Goal: Transaction & Acquisition: Purchase product/service

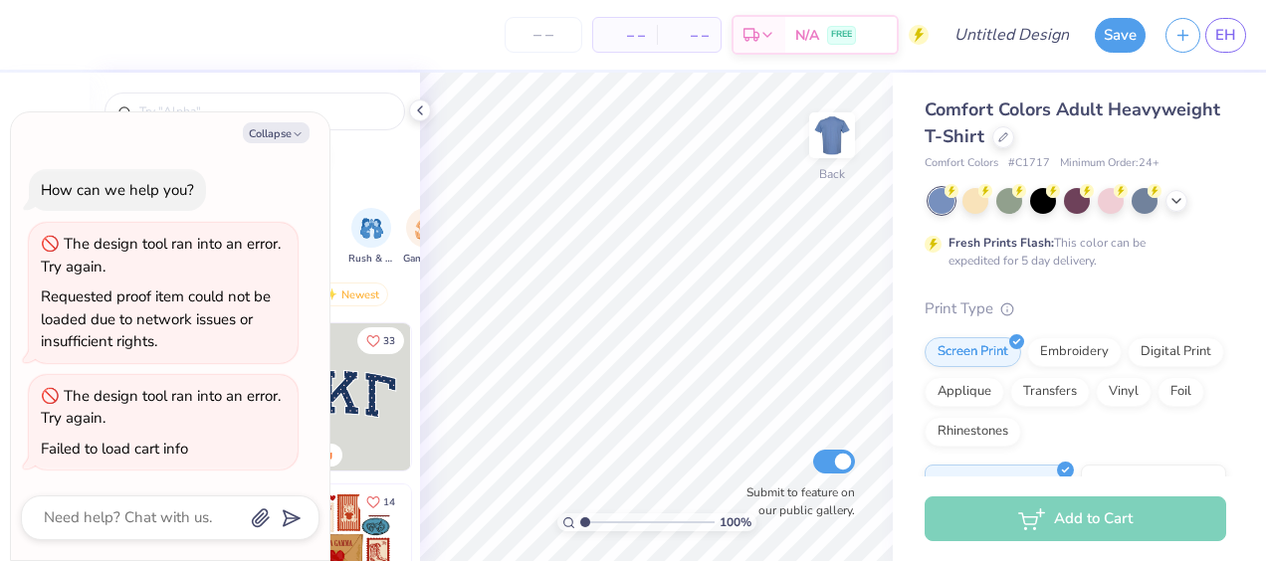
type textarea "x"
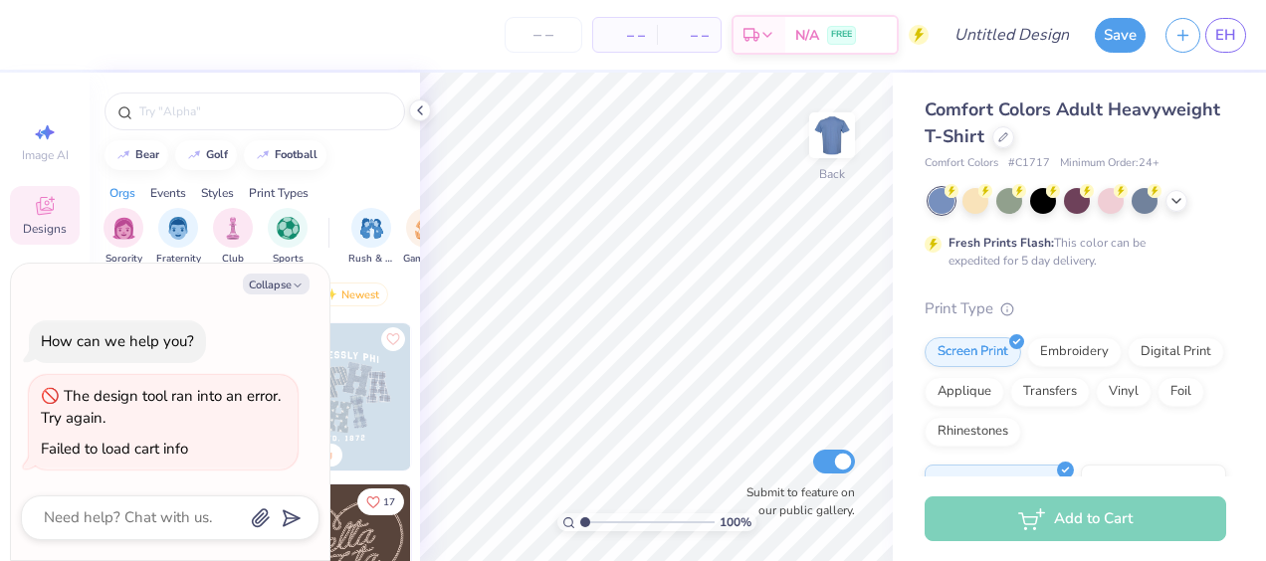
type textarea "x"
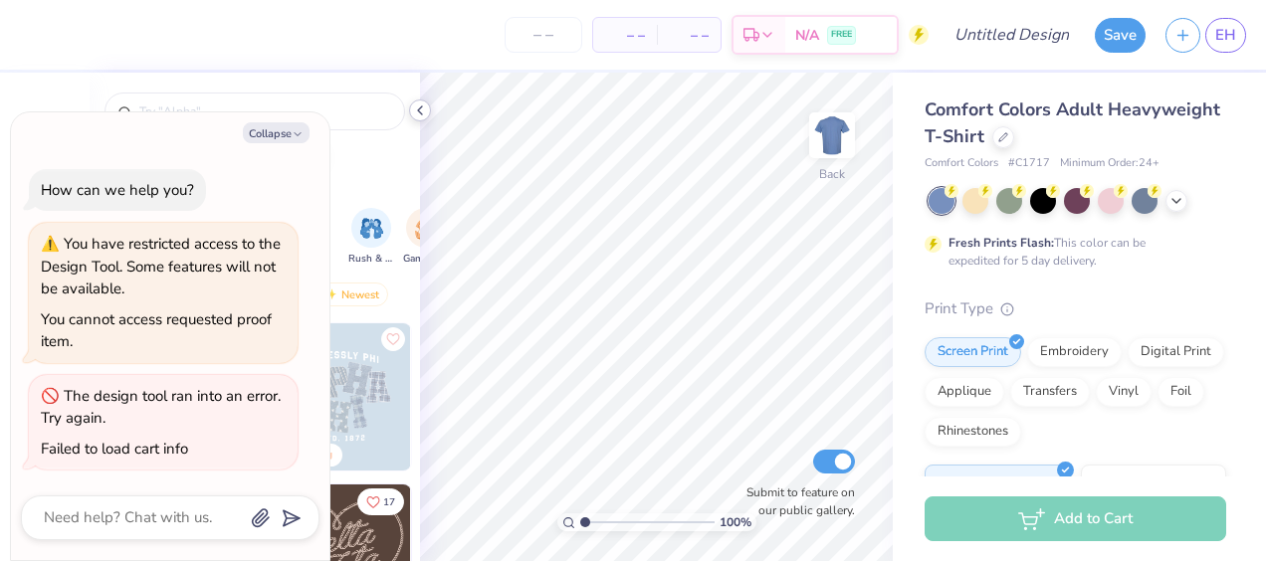
click at [426, 112] on icon at bounding box center [420, 111] width 16 height 16
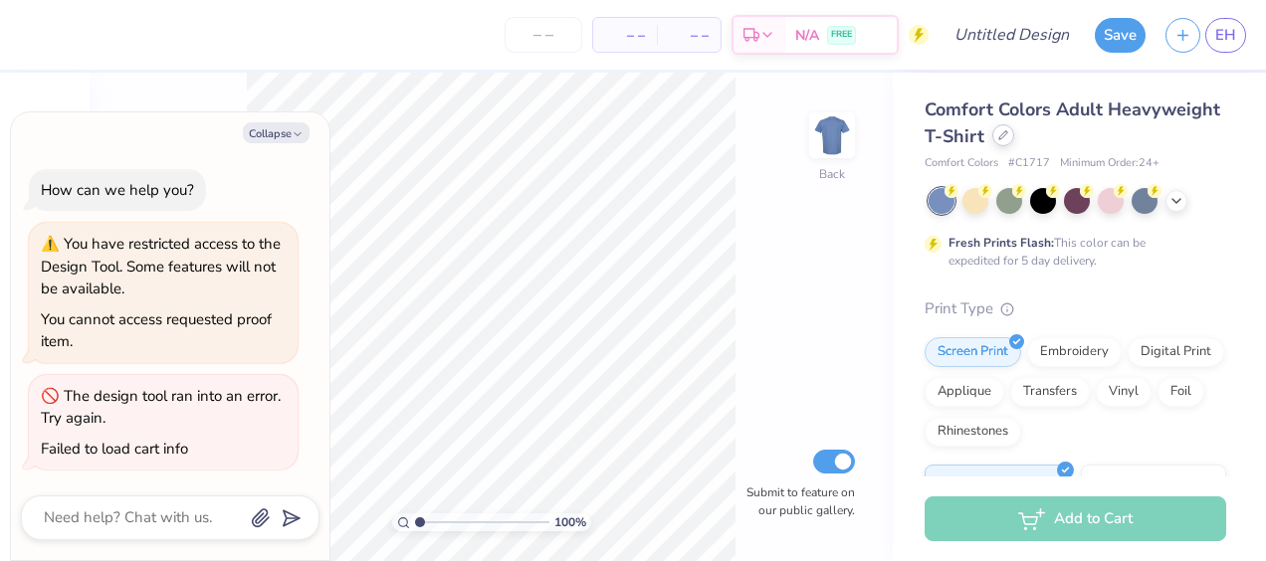
click at [1008, 130] on icon at bounding box center [1004, 135] width 10 height 10
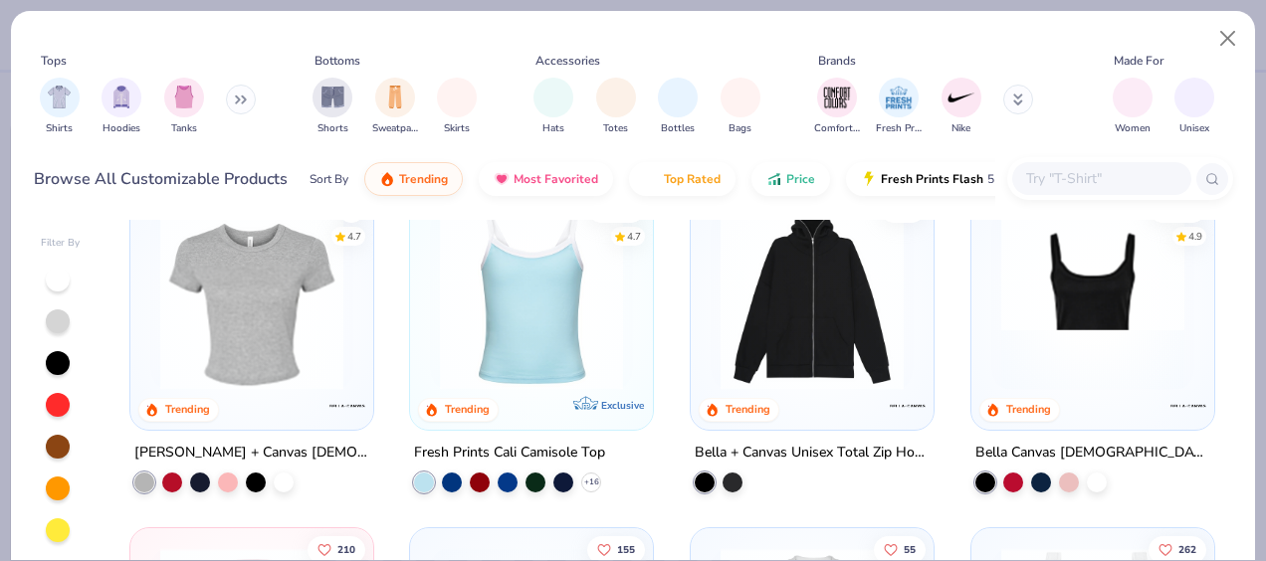
scroll to position [384, 0]
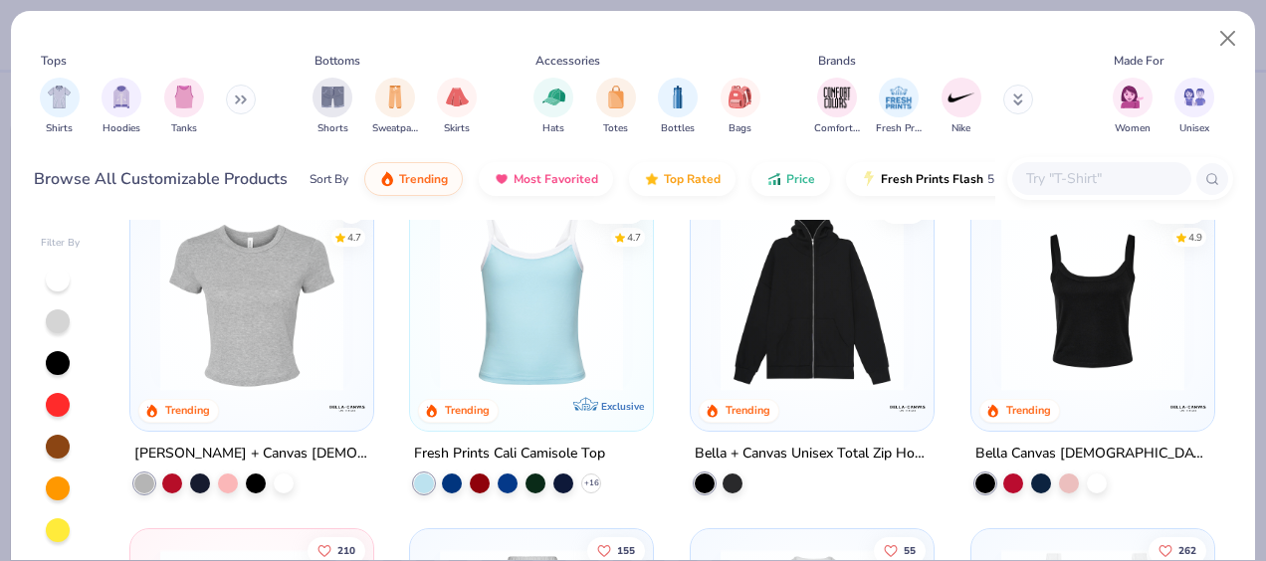
click at [1027, 335] on img at bounding box center [1093, 299] width 203 height 183
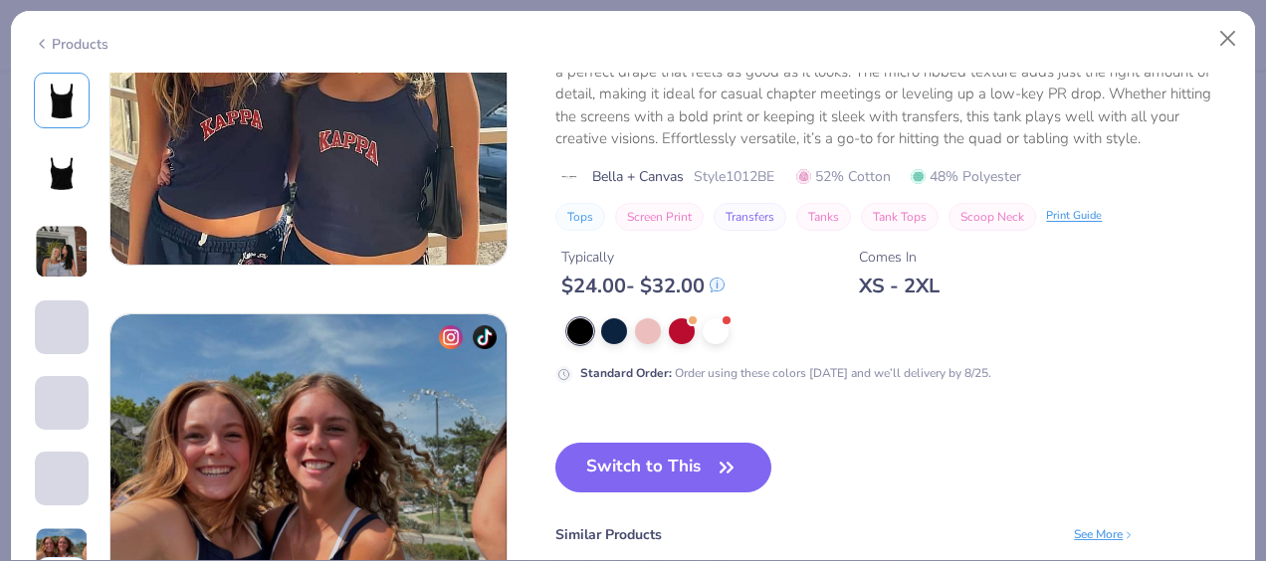
scroll to position [2376, 0]
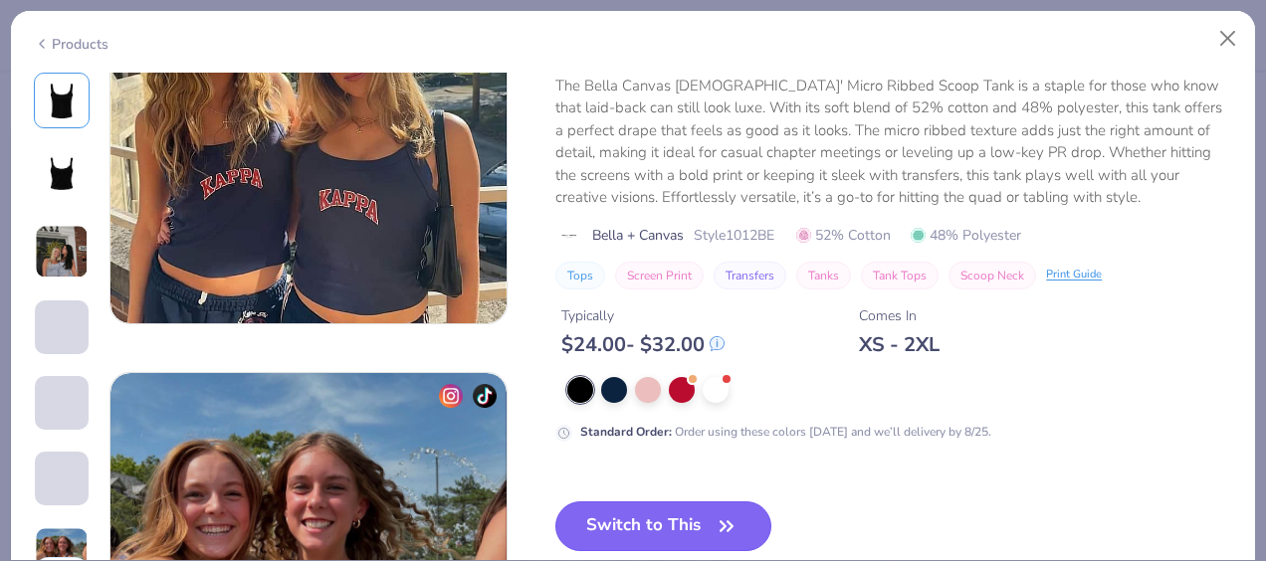
click at [680, 527] on button "Switch to This" at bounding box center [664, 527] width 216 height 50
type textarea "x"
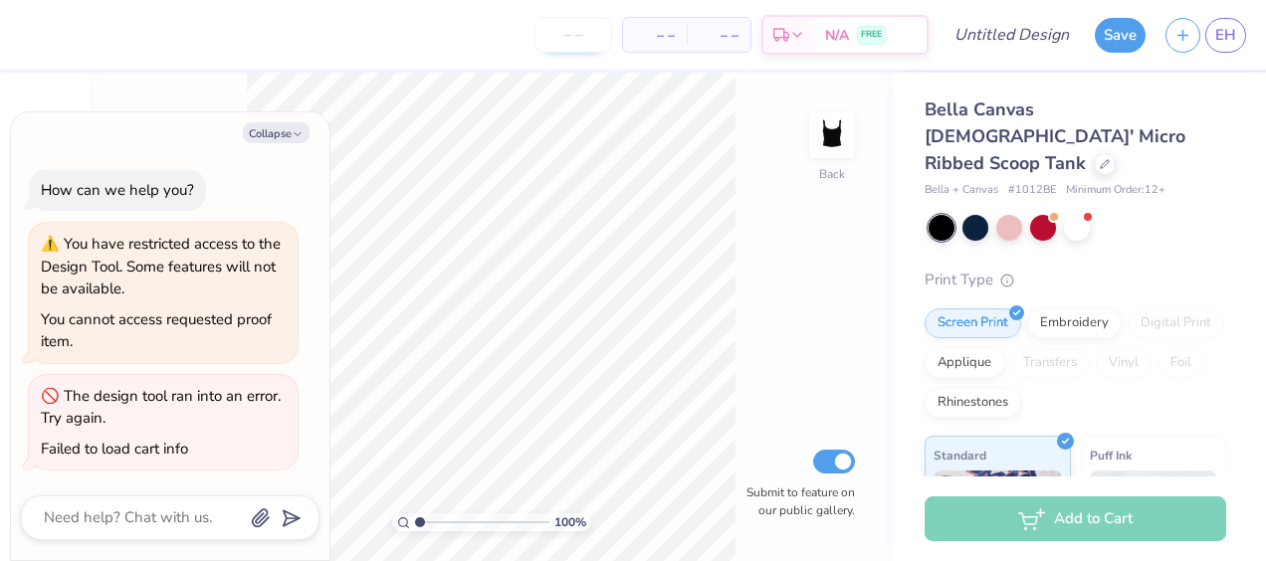
click at [599, 31] on input "number" at bounding box center [574, 35] width 78 height 36
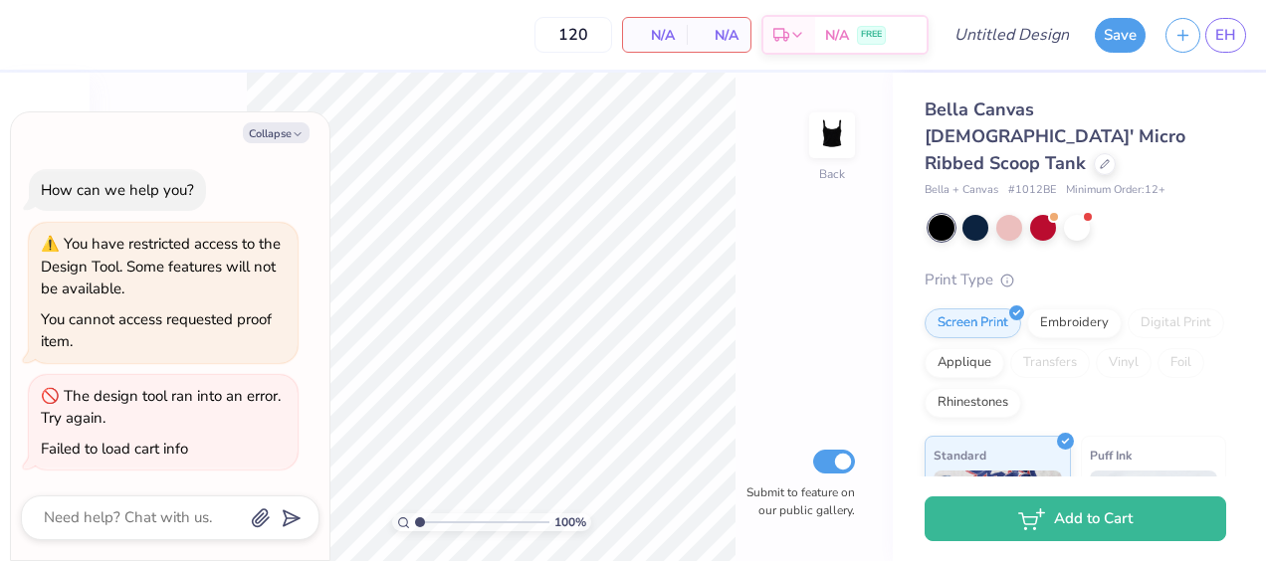
type input "120"
click at [249, 141] on button "Collapse" at bounding box center [276, 132] width 67 height 21
type textarea "x"
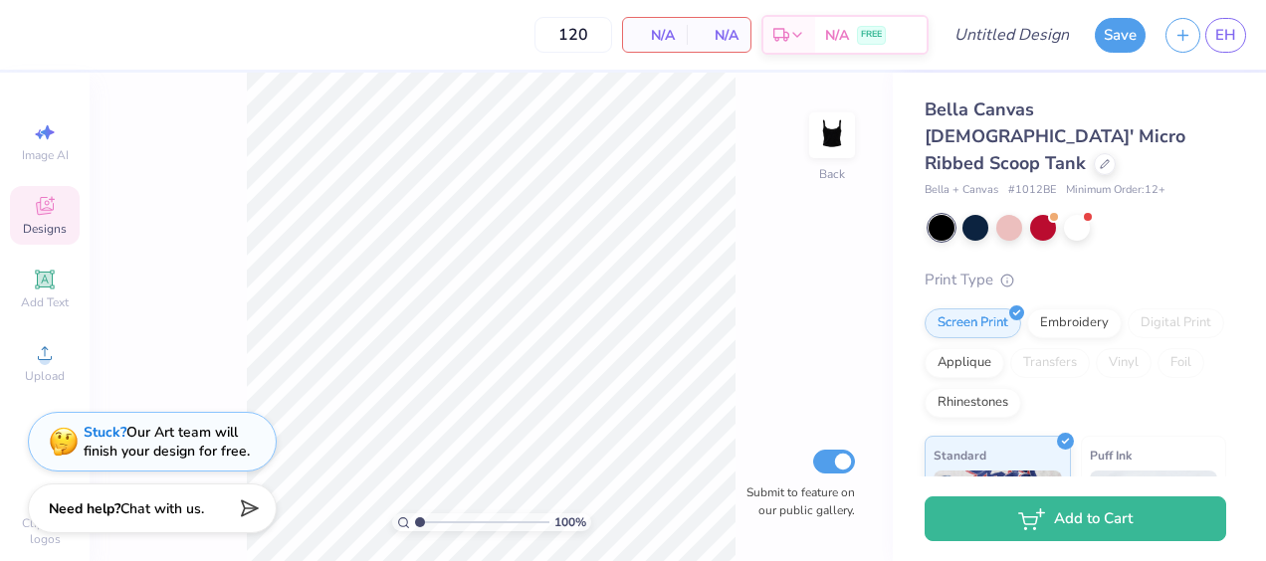
click at [33, 198] on icon at bounding box center [45, 206] width 24 height 24
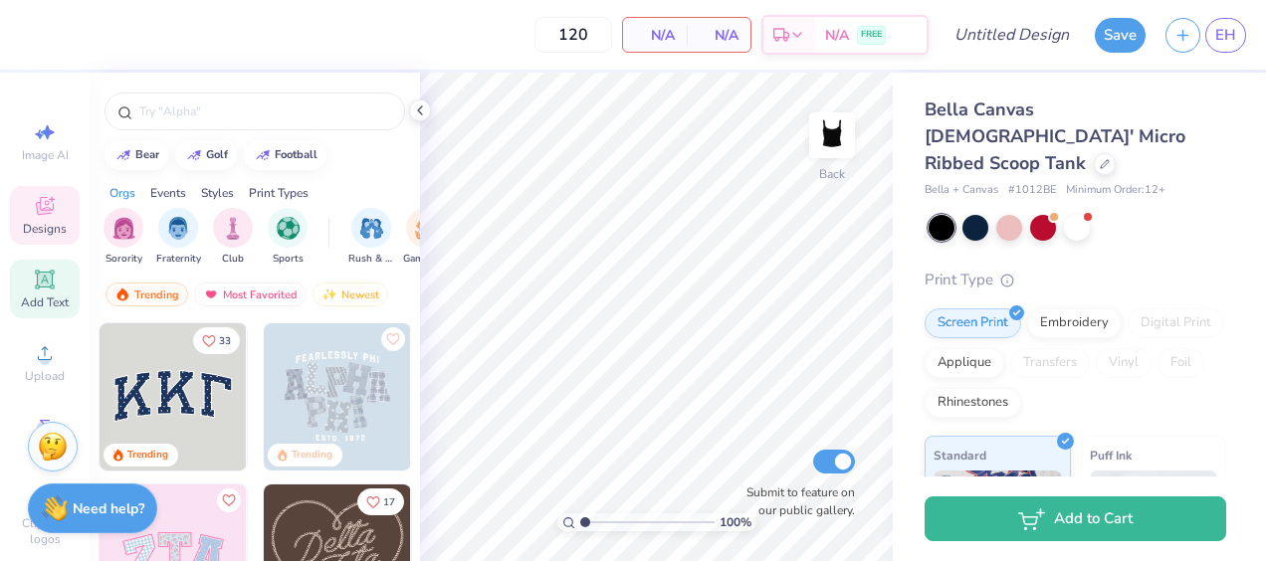
click at [30, 311] on div "Add Text" at bounding box center [45, 289] width 70 height 59
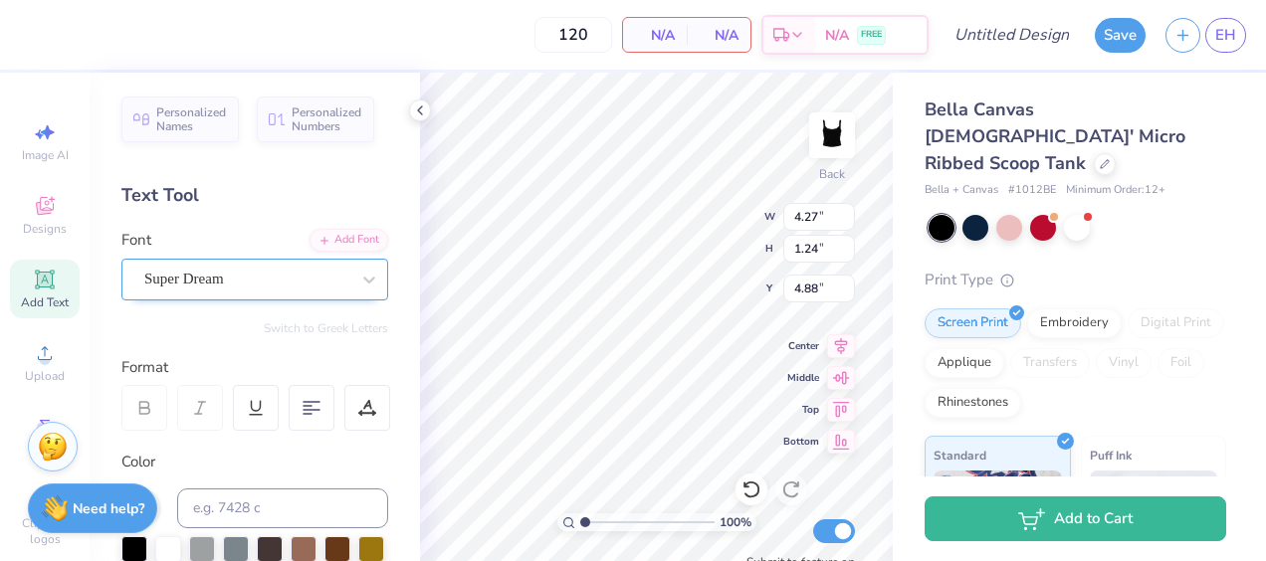
click at [231, 275] on div "Super Dream" at bounding box center [246, 279] width 209 height 31
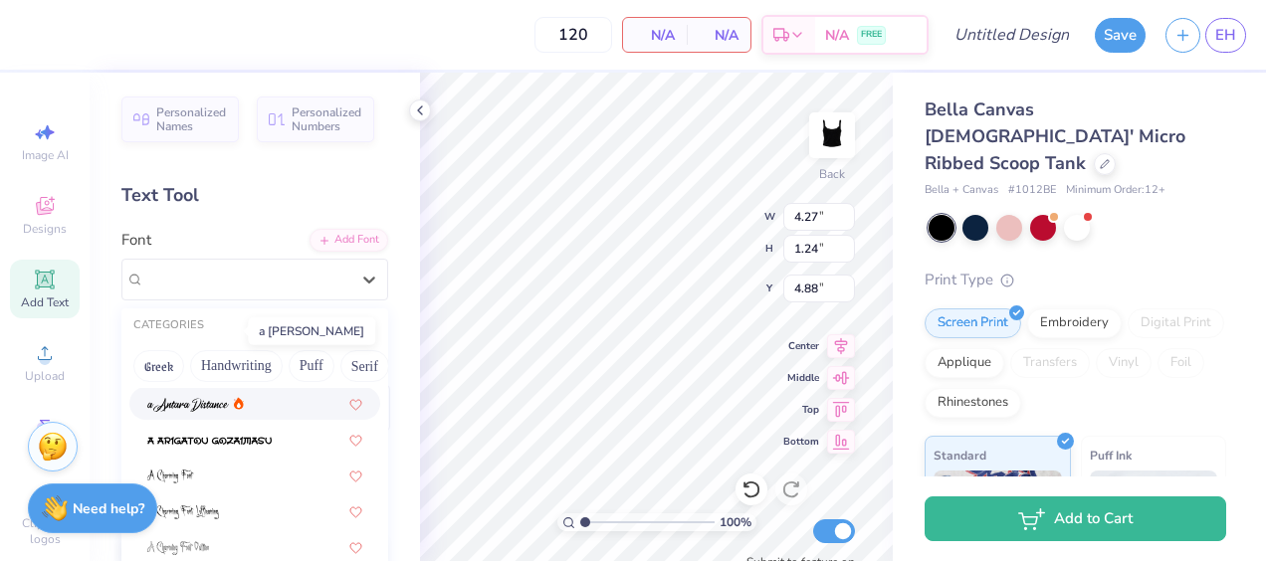
scroll to position [106, 0]
click at [223, 412] on span at bounding box center [188, 402] width 82 height 21
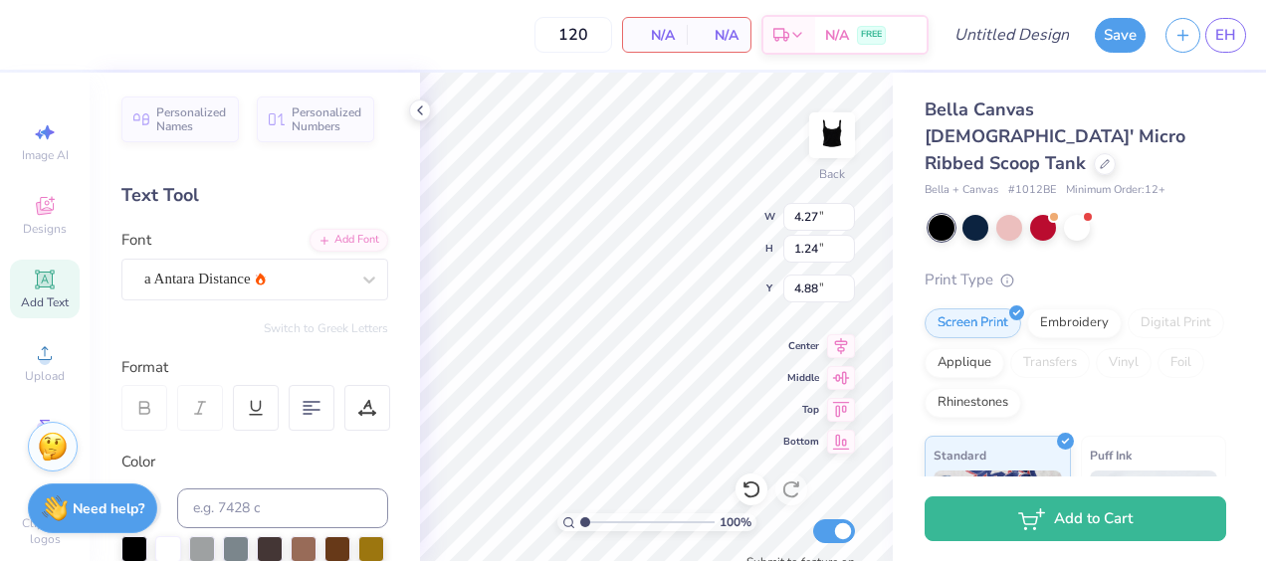
type input "4.90"
type input "1.61"
type input "4.70"
click at [174, 257] on div "Font a Antara Distance" at bounding box center [254, 265] width 267 height 72
click at [177, 282] on div "a Antara Distance" at bounding box center [246, 279] width 209 height 31
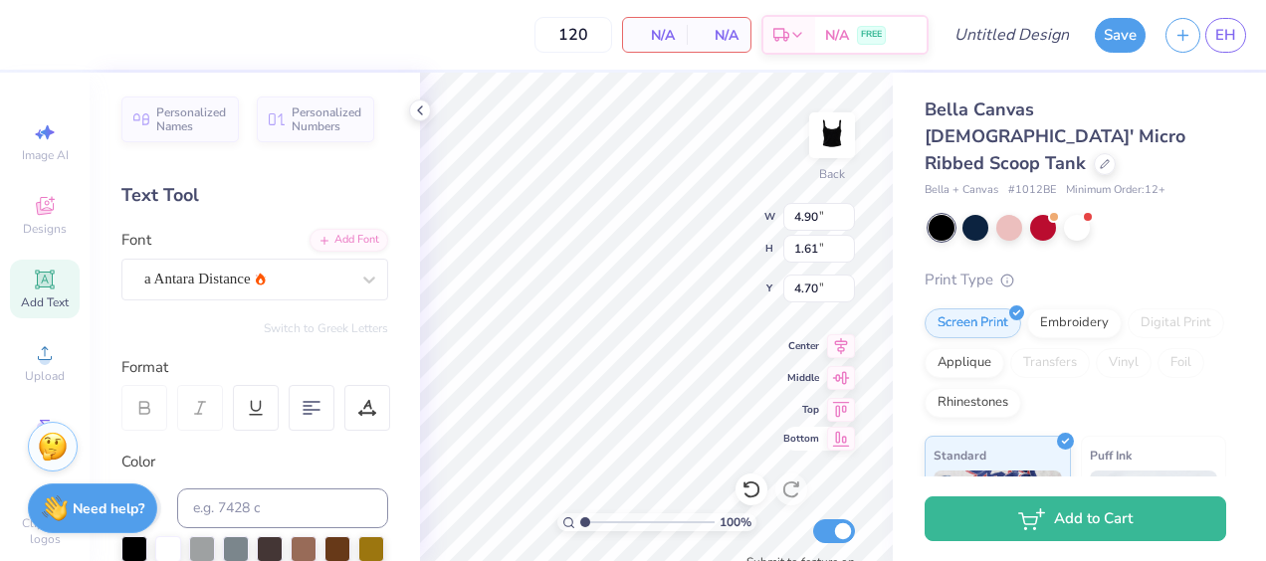
scroll to position [16, 2]
type textarea "T"
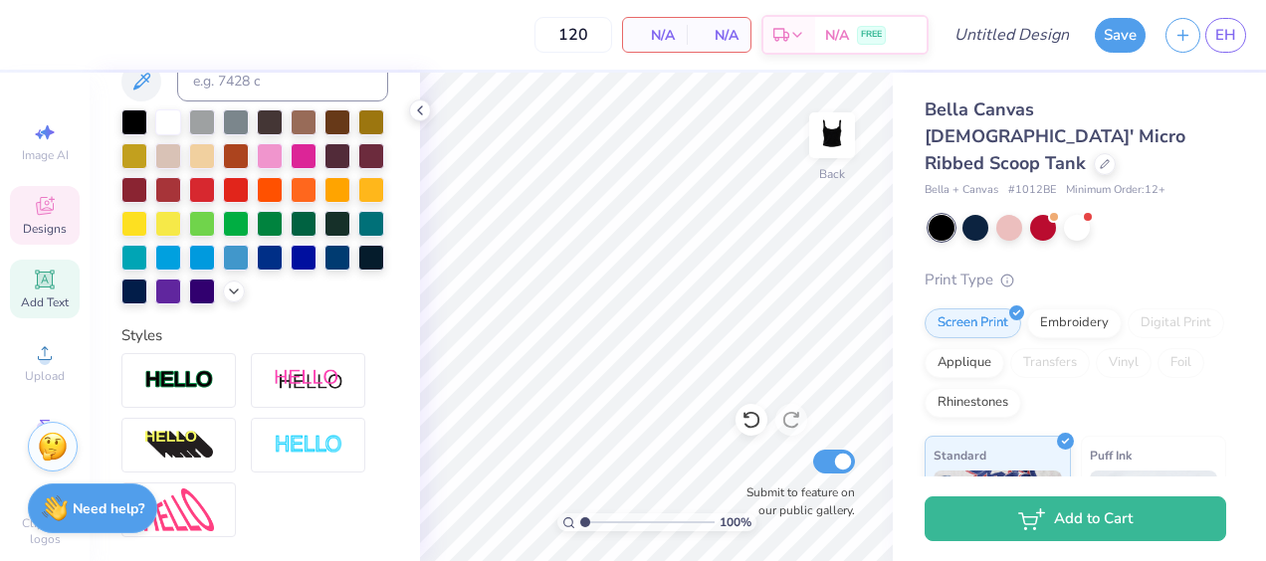
click at [36, 206] on icon at bounding box center [45, 206] width 18 height 18
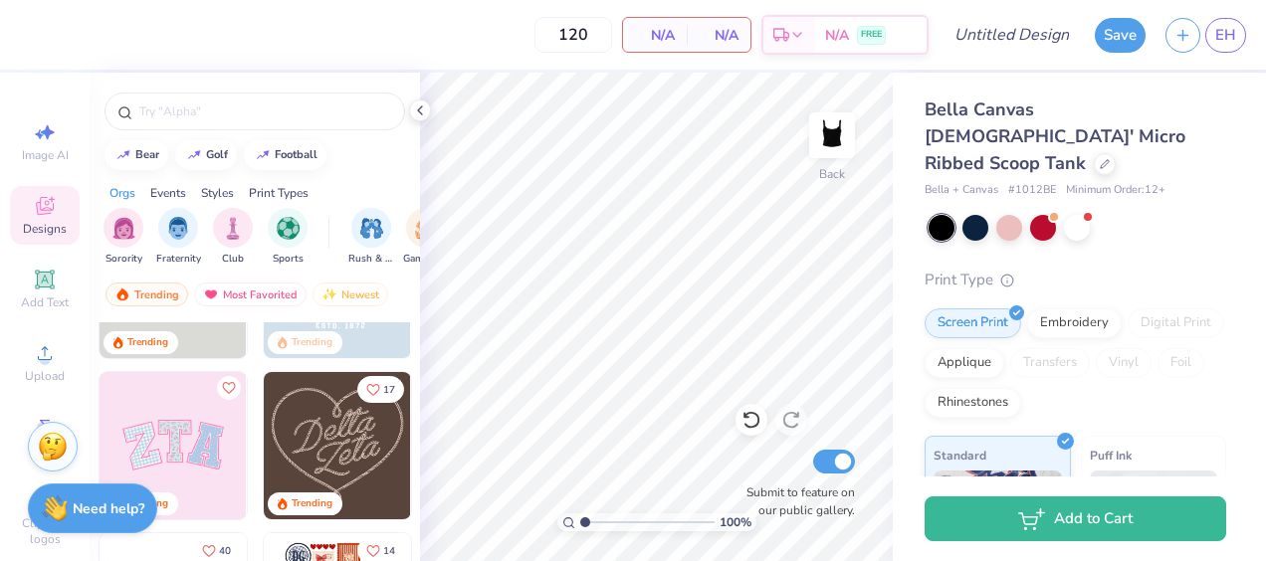
scroll to position [113, 0]
click at [330, 110] on input "text" at bounding box center [264, 112] width 255 height 20
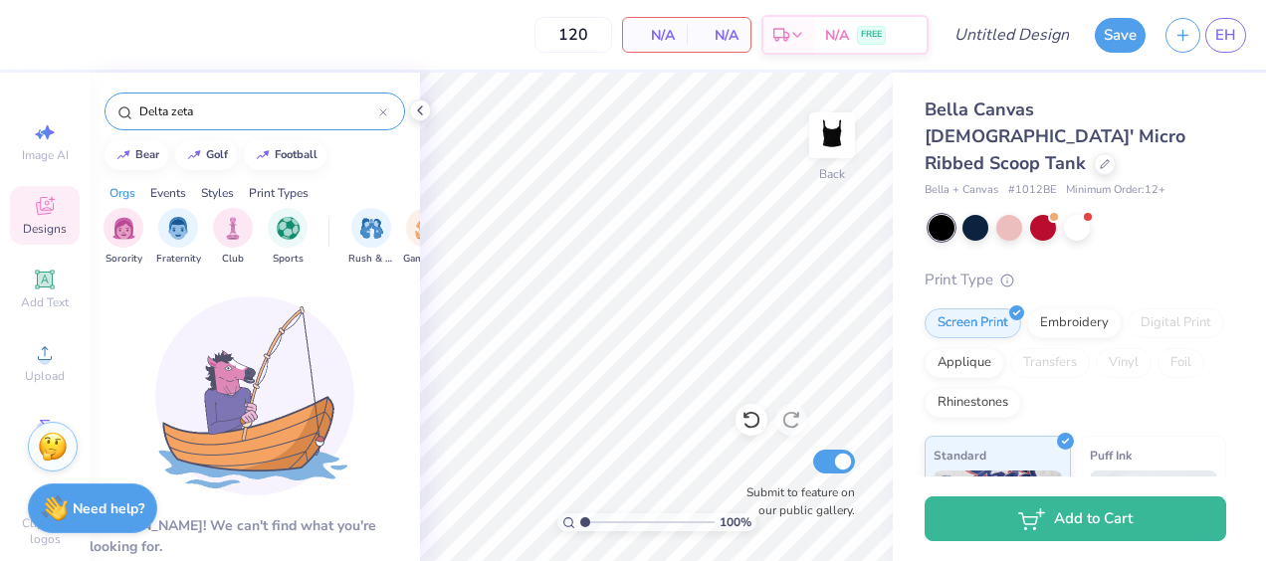
type input "Delta zeta"
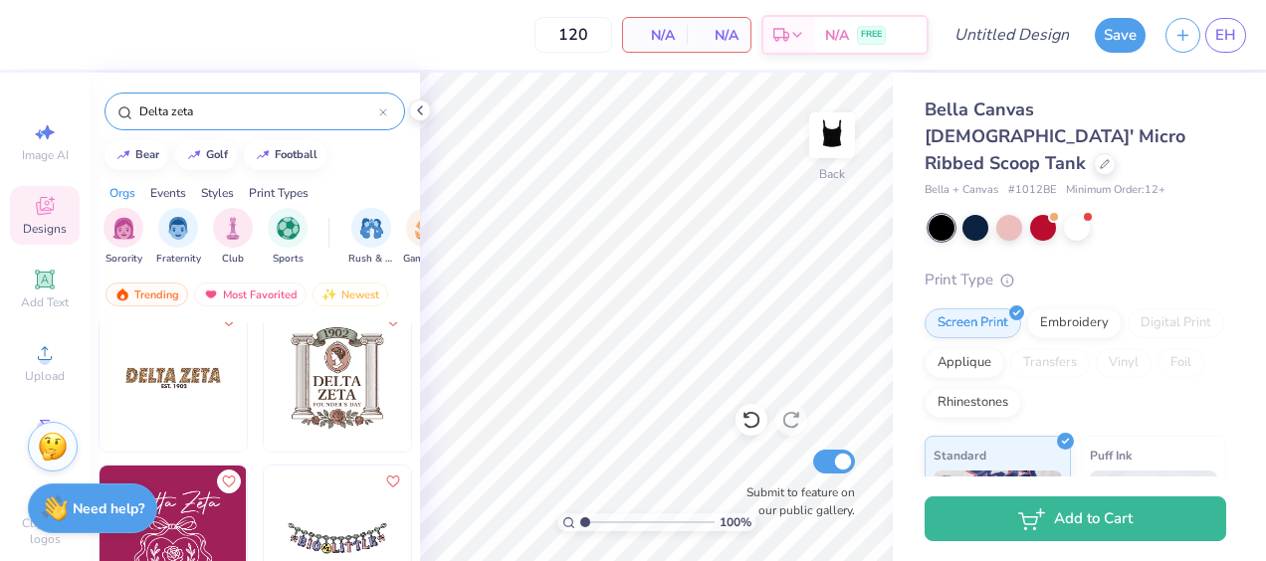
scroll to position [826, 0]
click at [191, 394] on img at bounding box center [173, 377] width 147 height 147
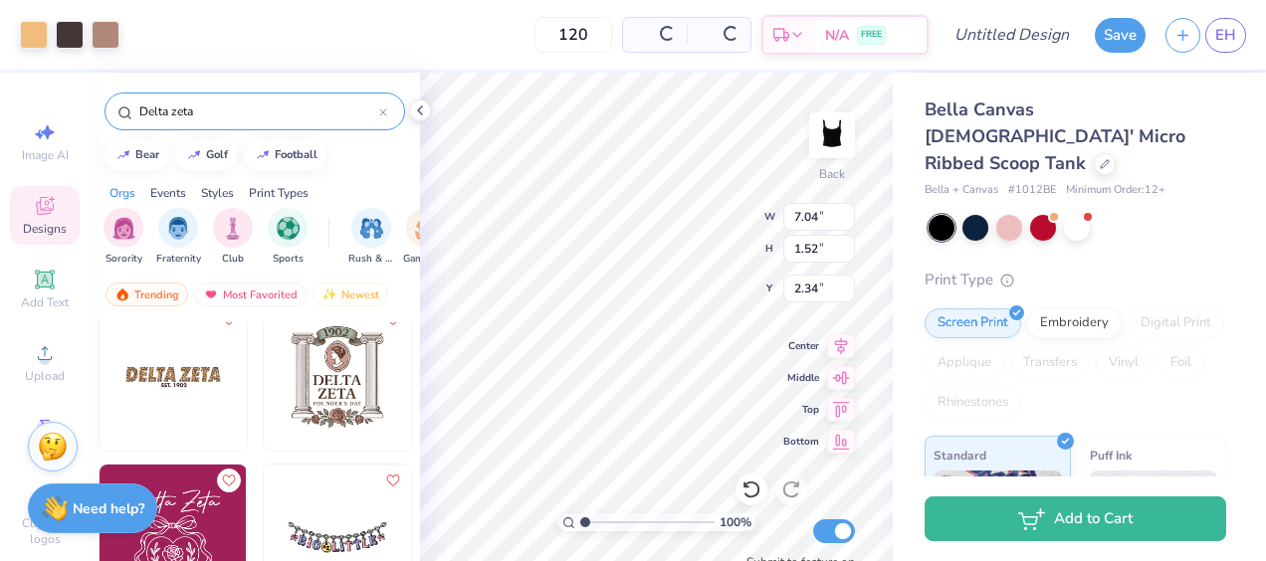
type input "7.04"
type input "1.52"
type input "2.34"
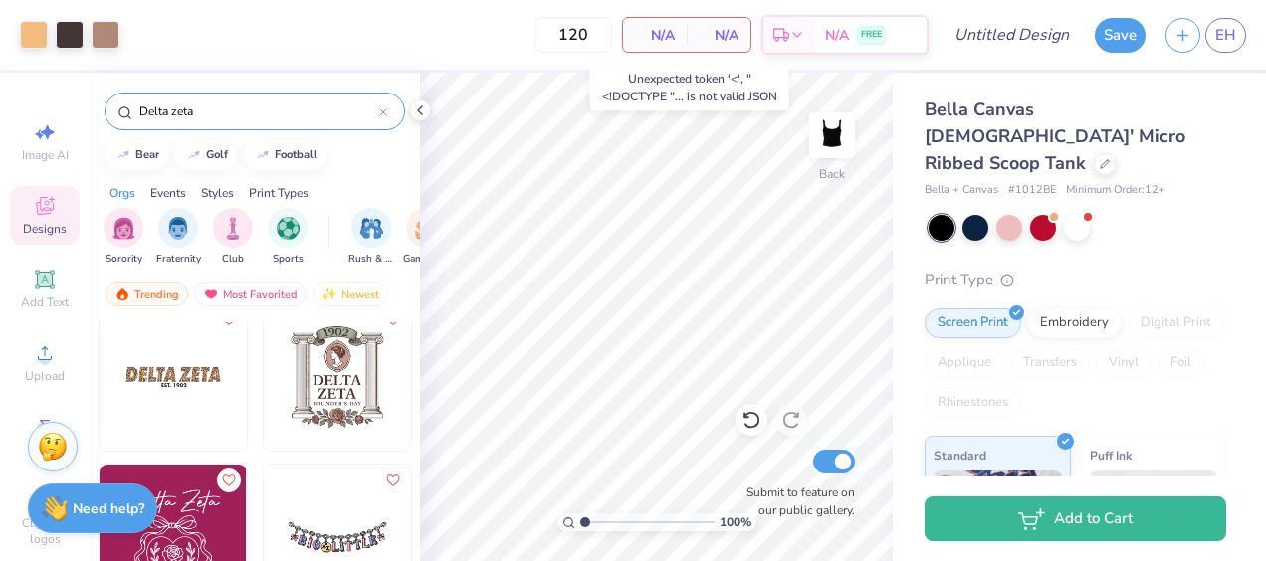
click at [685, 27] on div "N/A Per Item" at bounding box center [655, 35] width 64 height 34
click at [659, 30] on span "N/A" at bounding box center [655, 35] width 40 height 21
click at [588, 42] on input "120" at bounding box center [574, 35] width 78 height 36
type input "1"
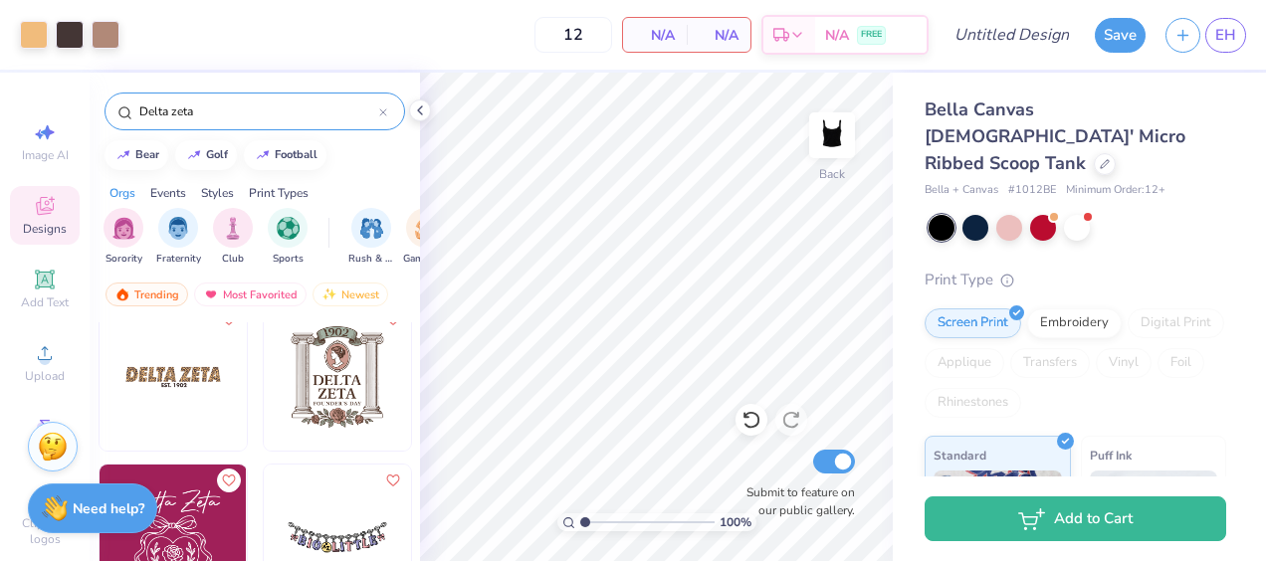
type input "1"
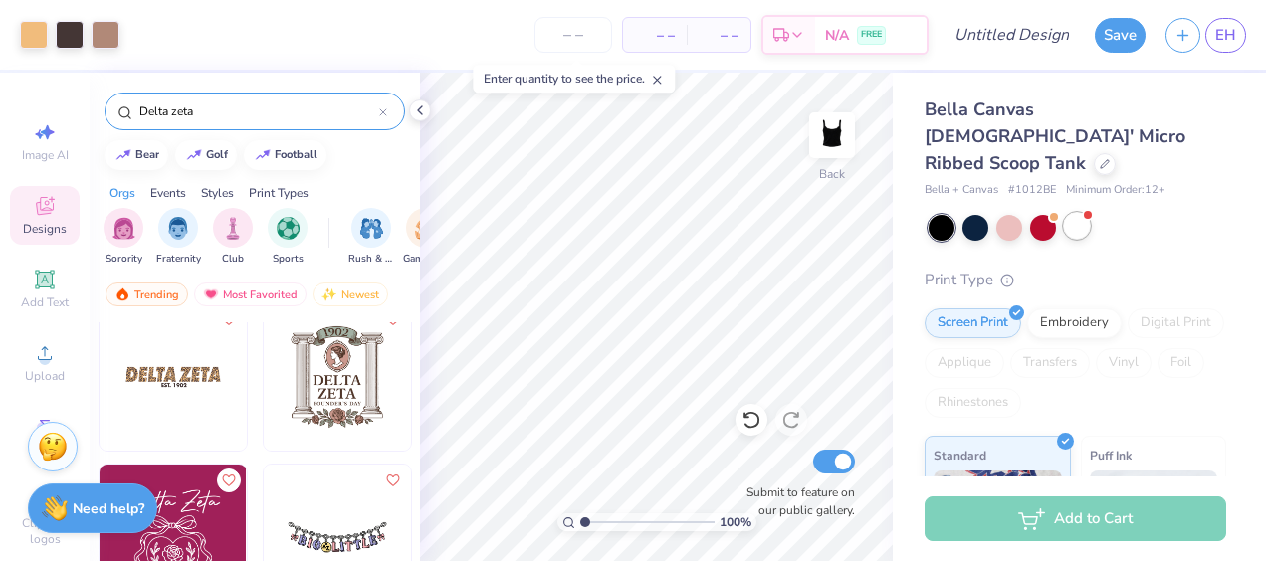
click at [1068, 213] on div at bounding box center [1077, 226] width 26 height 26
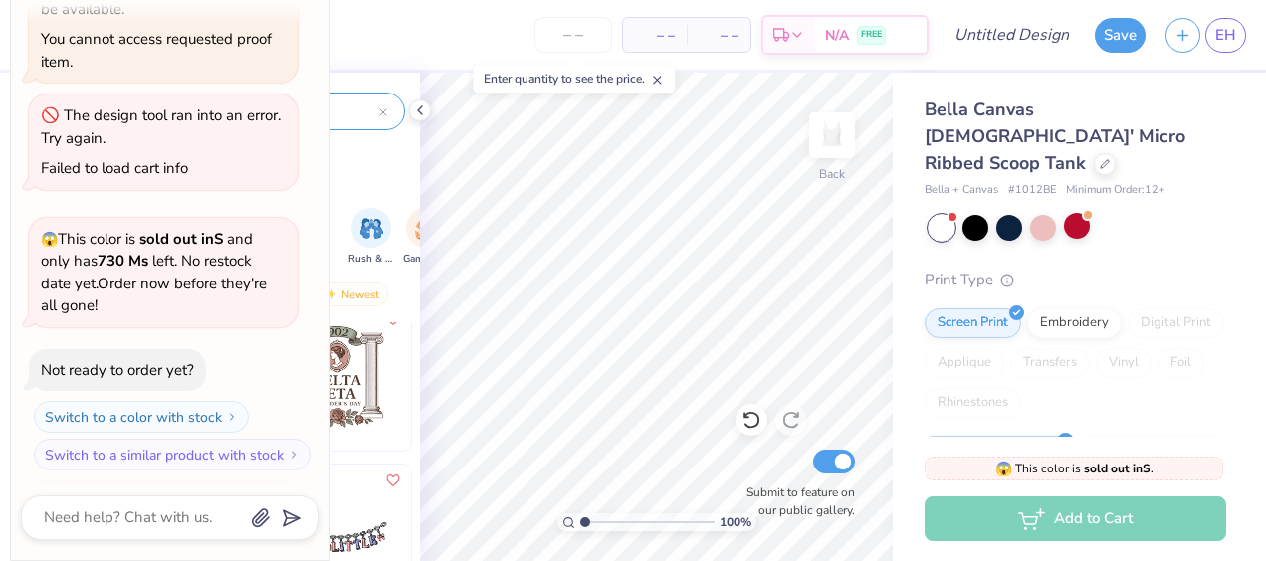
scroll to position [239, 0]
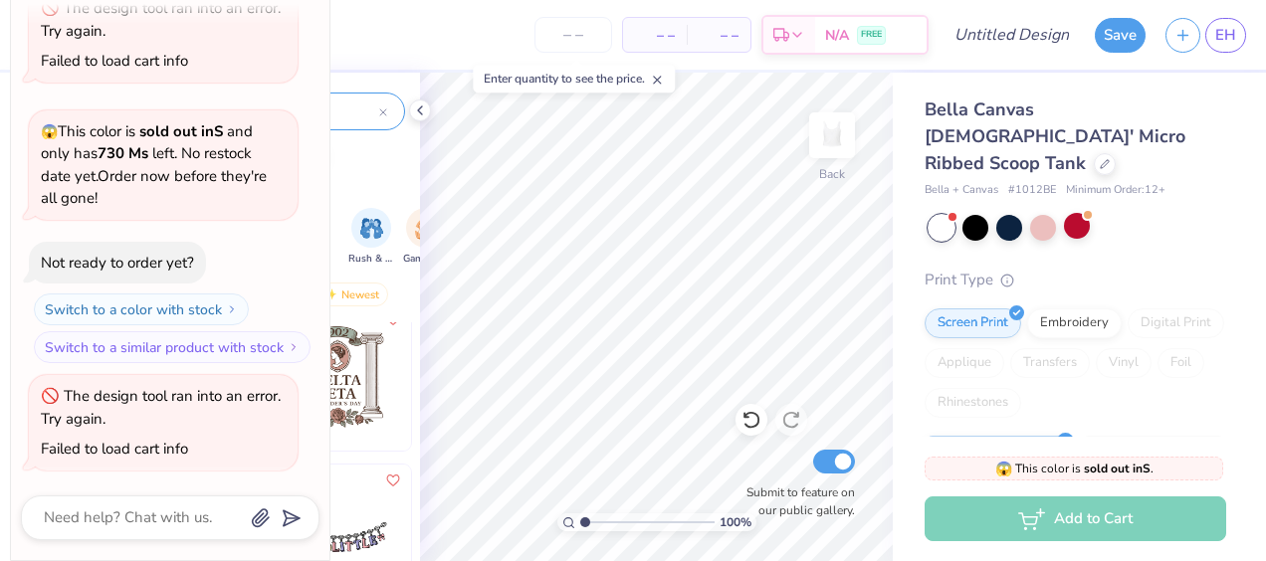
type textarea "x"
click at [582, 20] on input "number" at bounding box center [574, 35] width 78 height 36
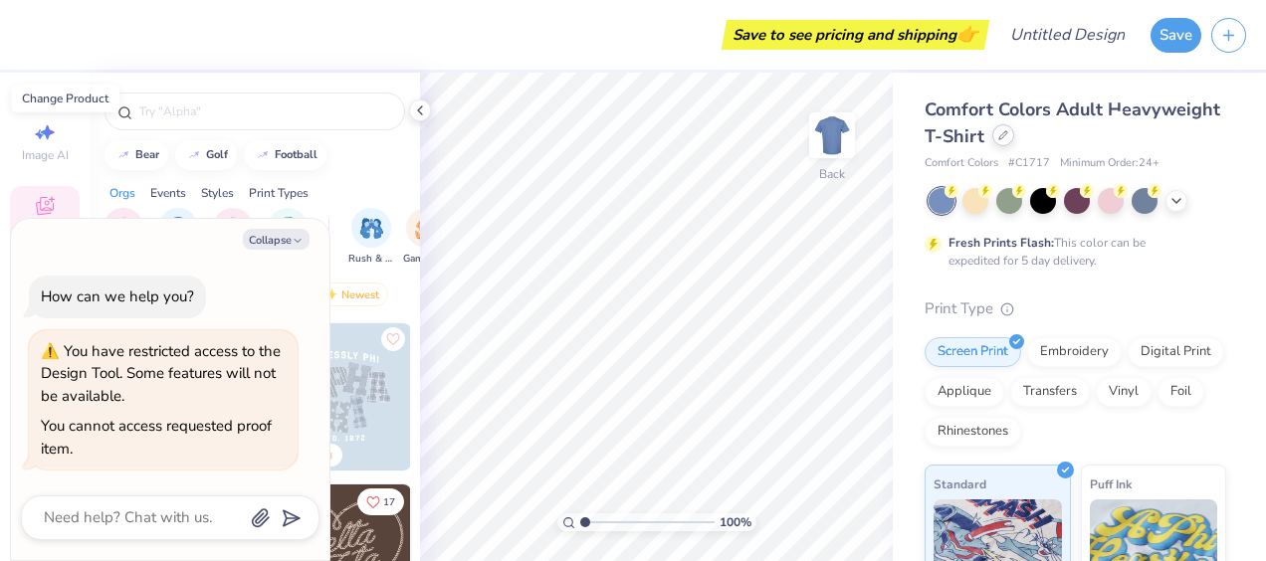
click at [1008, 131] on icon at bounding box center [1004, 135] width 10 height 10
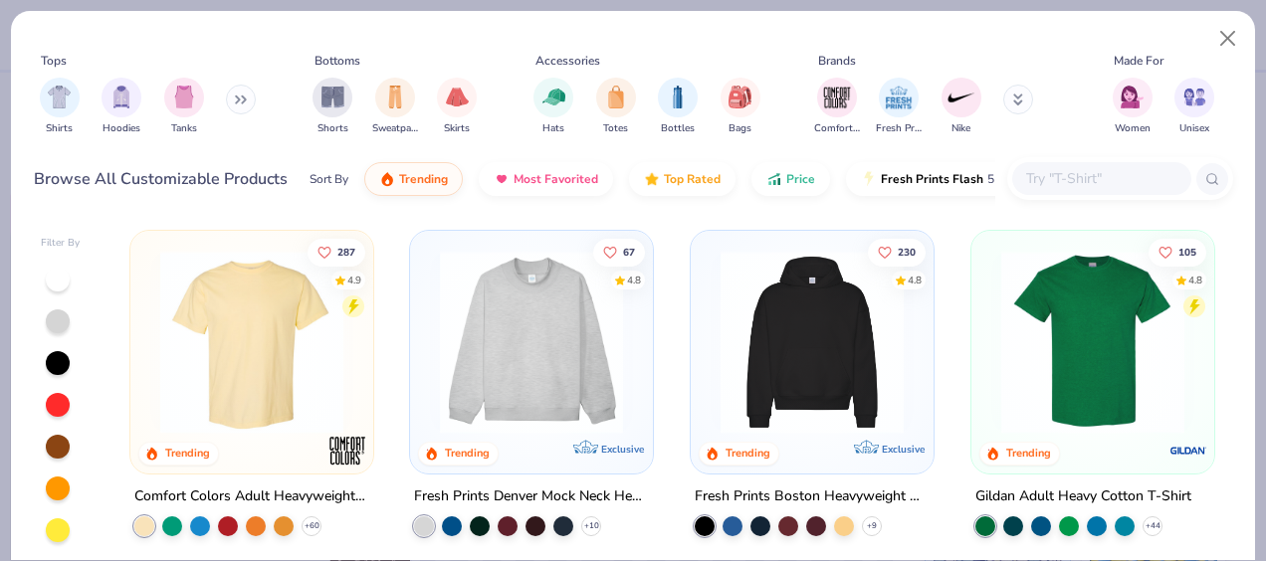
scroll to position [306, 0]
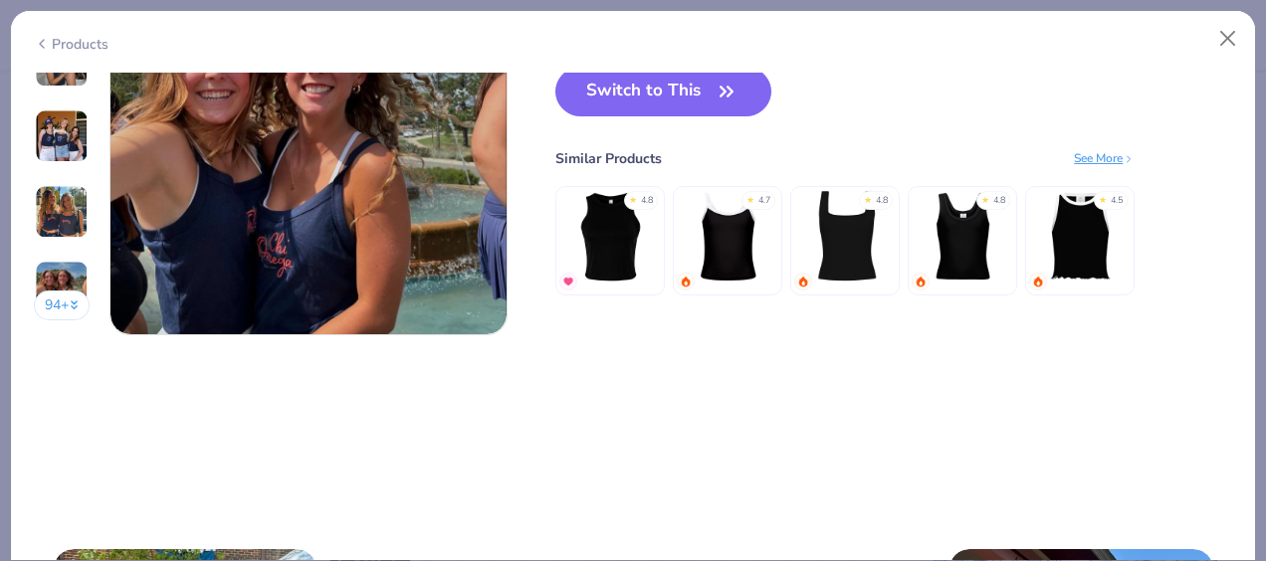
scroll to position [2653, 0]
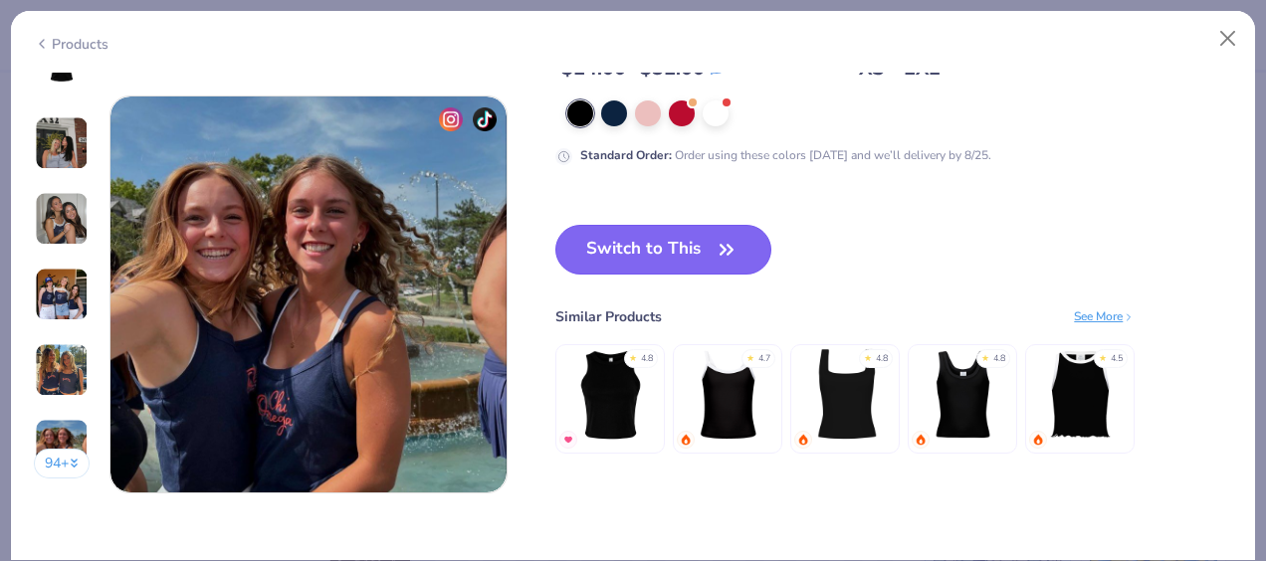
click at [706, 245] on button "Switch to This" at bounding box center [664, 250] width 216 height 50
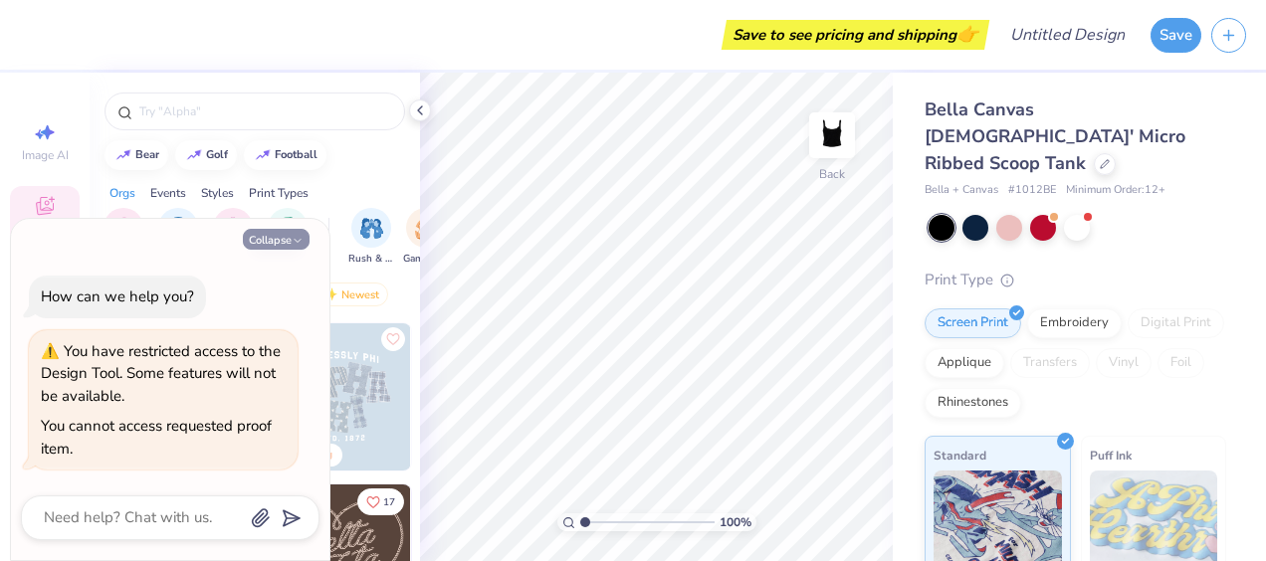
click at [283, 242] on button "Collapse" at bounding box center [276, 239] width 67 height 21
type textarea "x"
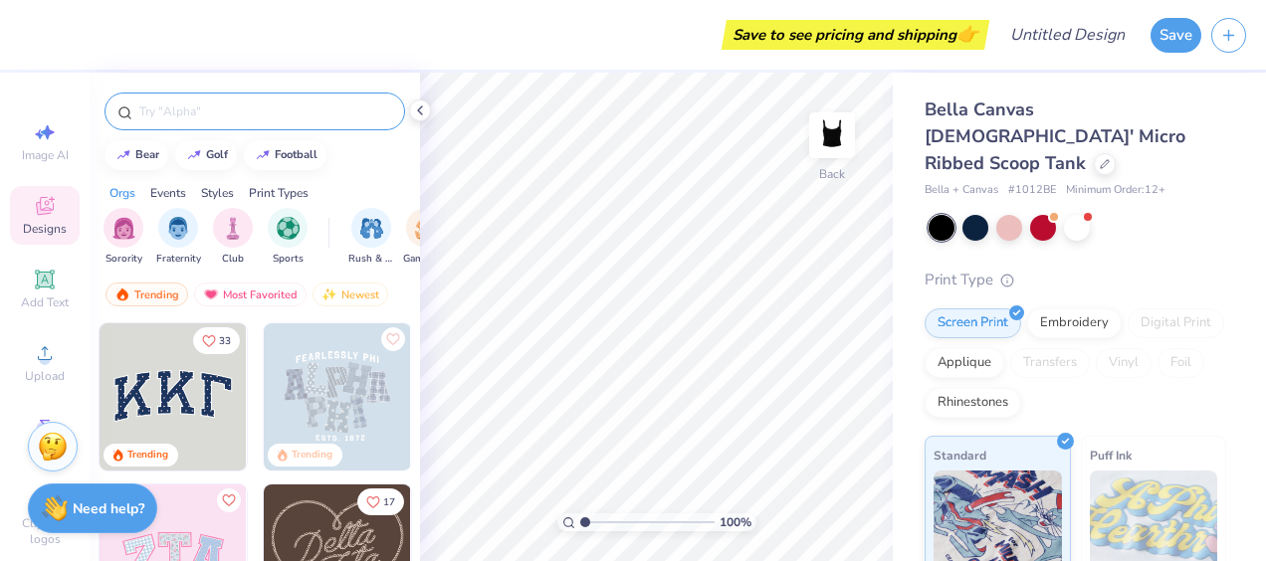
click at [251, 112] on input "text" at bounding box center [264, 112] width 255 height 20
type input "delta zeta"
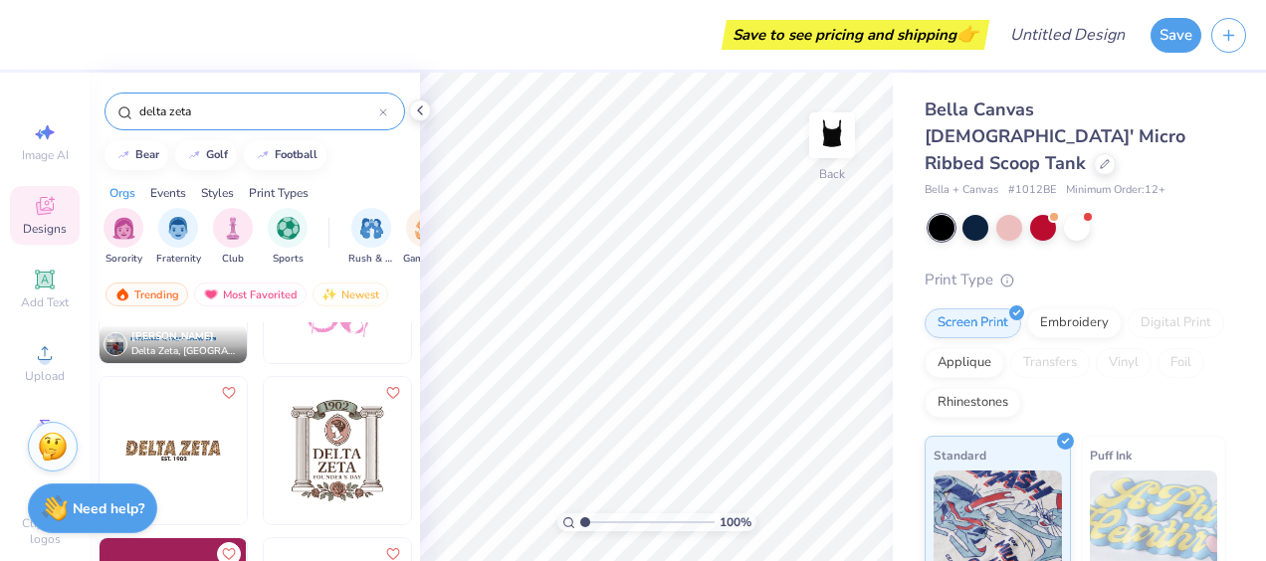
scroll to position [755, 0]
click at [161, 452] on img at bounding box center [173, 448] width 147 height 147
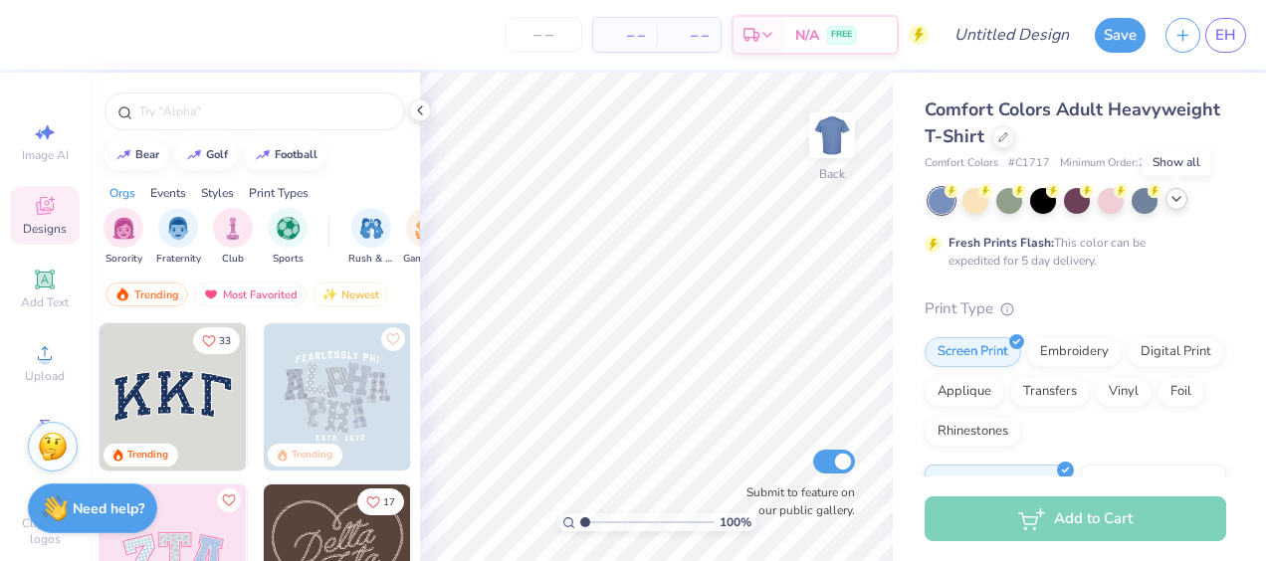
click at [1181, 200] on icon at bounding box center [1177, 199] width 16 height 16
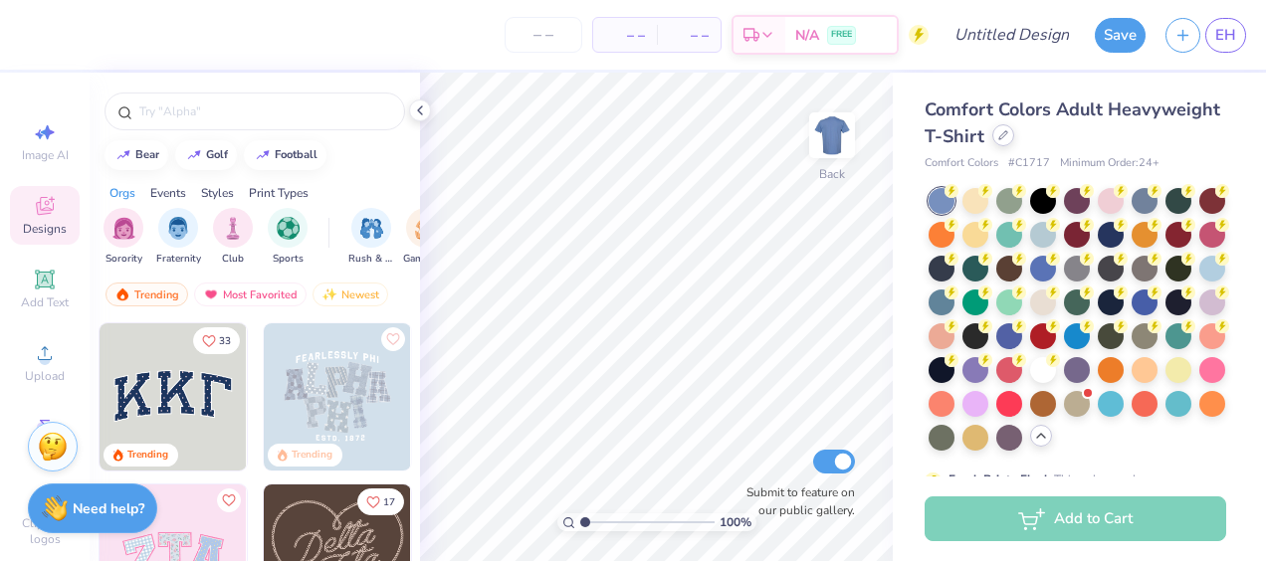
click at [1008, 130] on icon at bounding box center [1004, 135] width 10 height 10
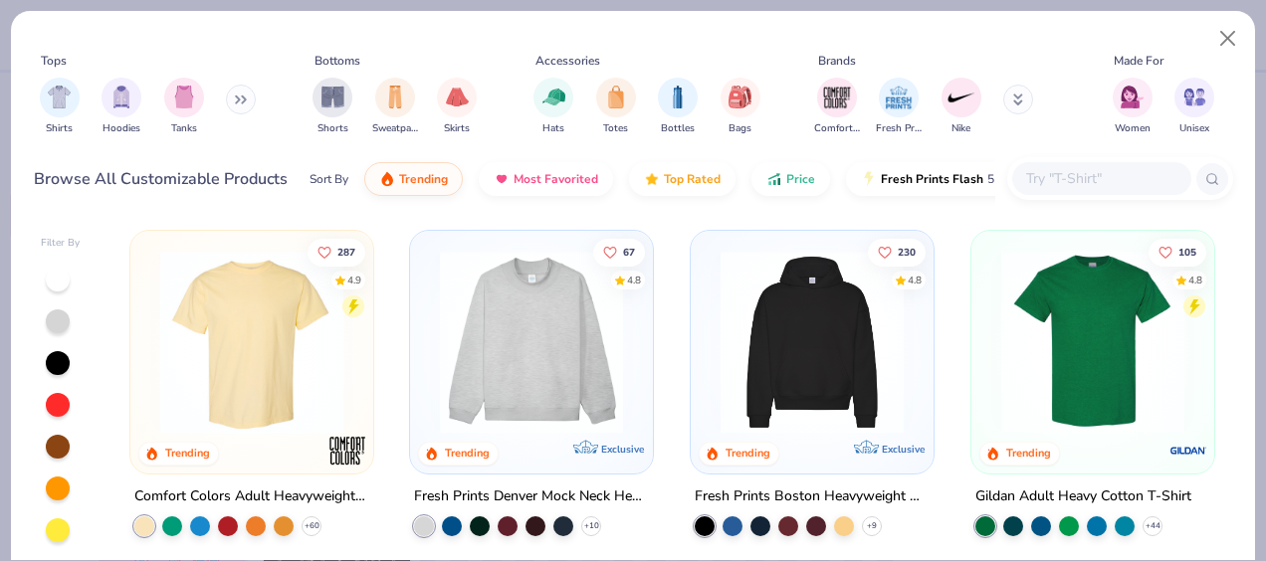
scroll to position [264, 0]
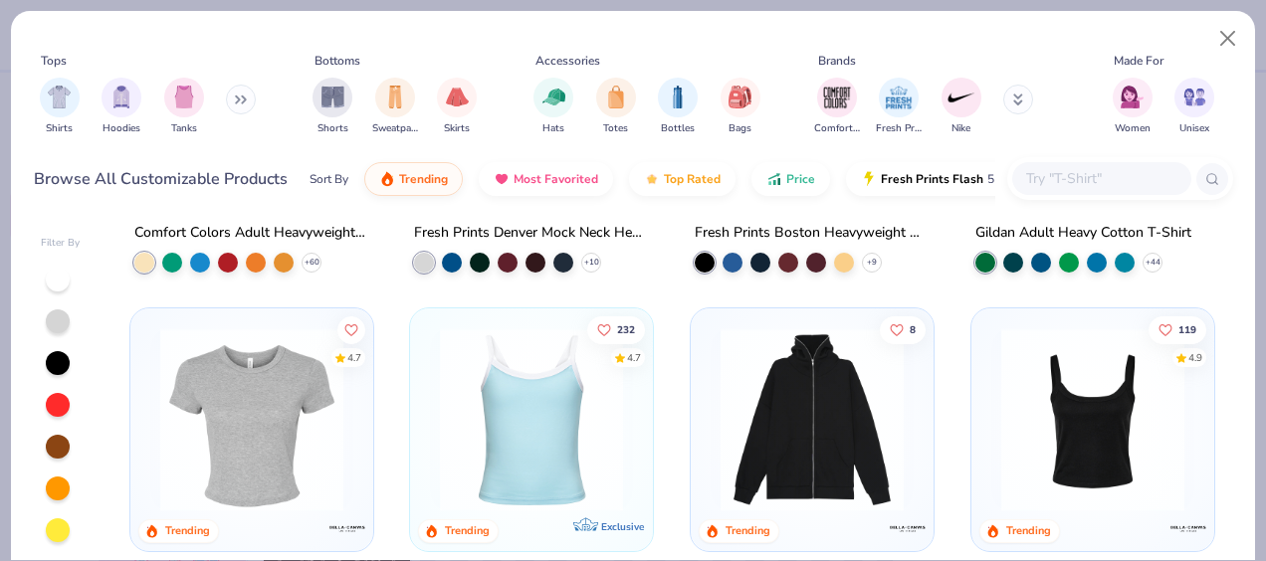
click at [1069, 412] on img at bounding box center [1093, 420] width 203 height 183
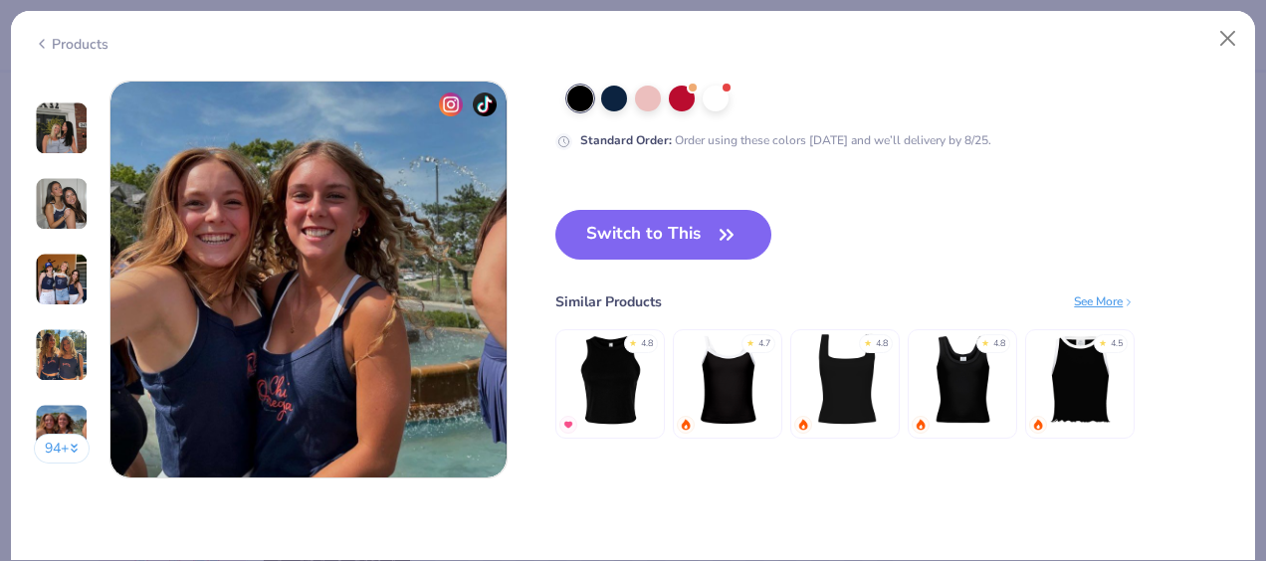
scroll to position [2598, 0]
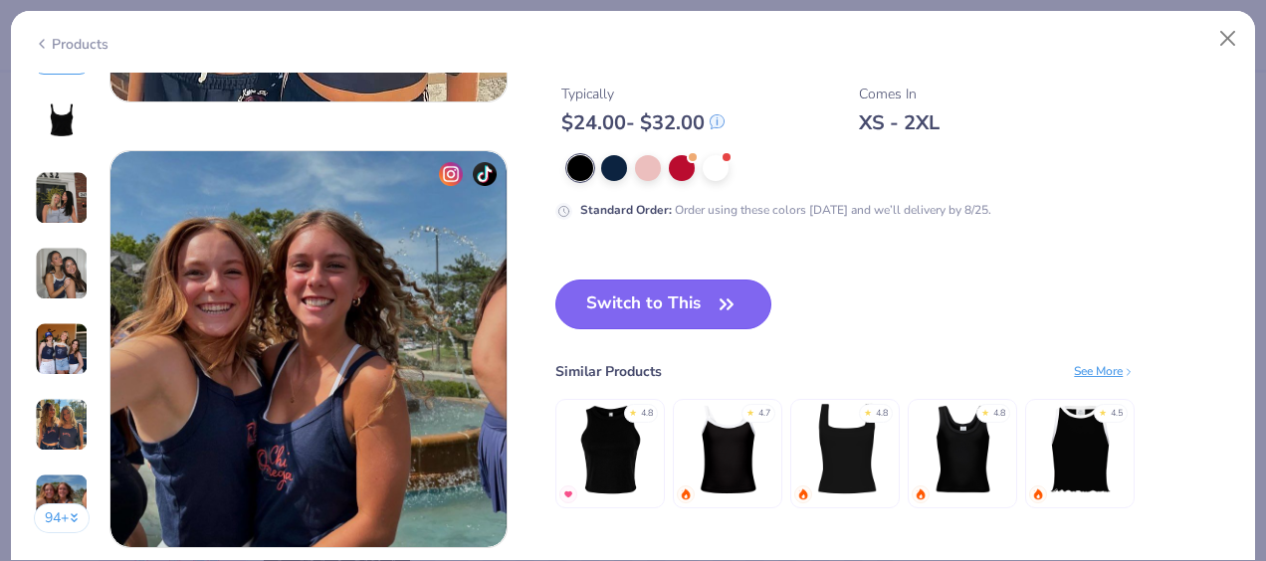
click at [641, 306] on button "Switch to This" at bounding box center [664, 305] width 216 height 50
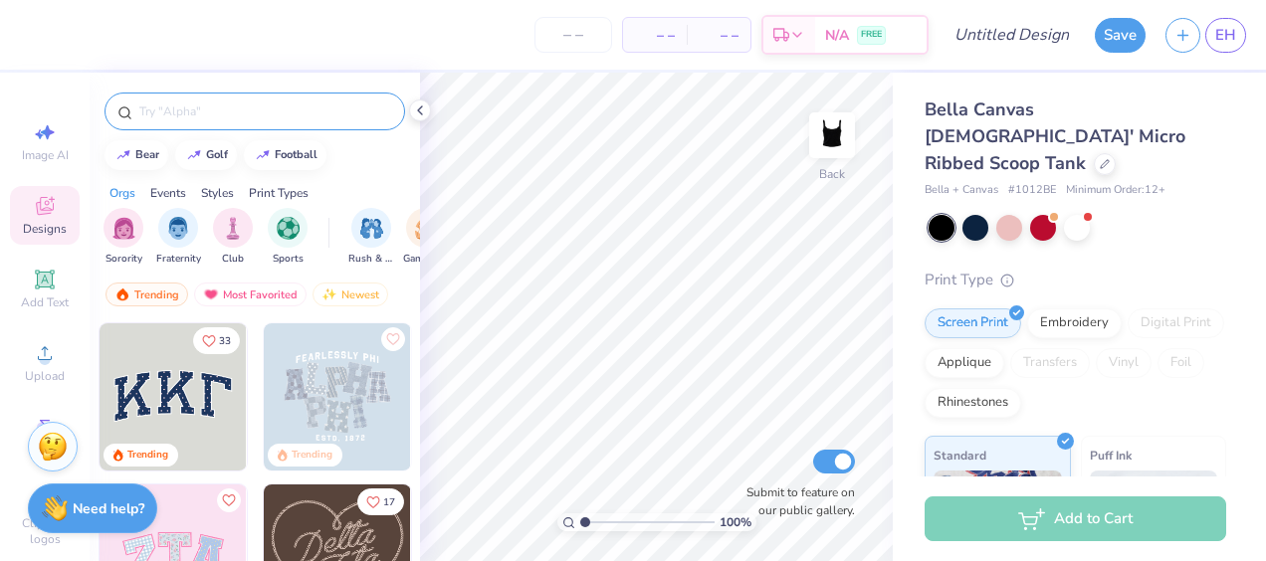
click at [233, 100] on div at bounding box center [255, 112] width 301 height 38
click at [244, 113] on input "text" at bounding box center [264, 112] width 255 height 20
type input "Delta Zeta"
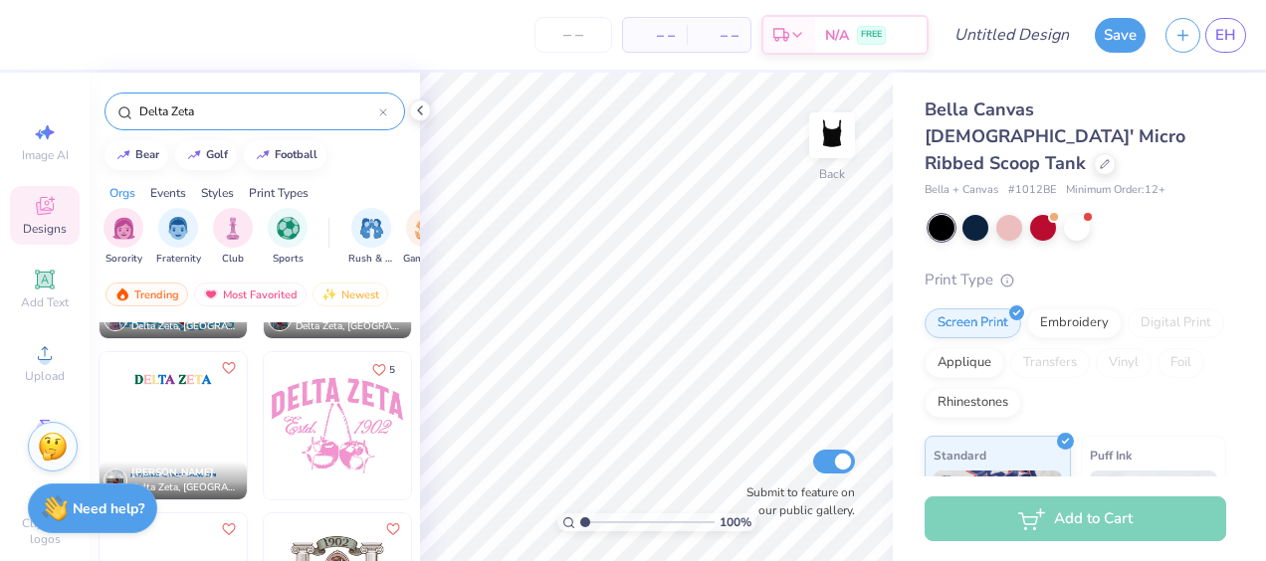
scroll to position [840, 0]
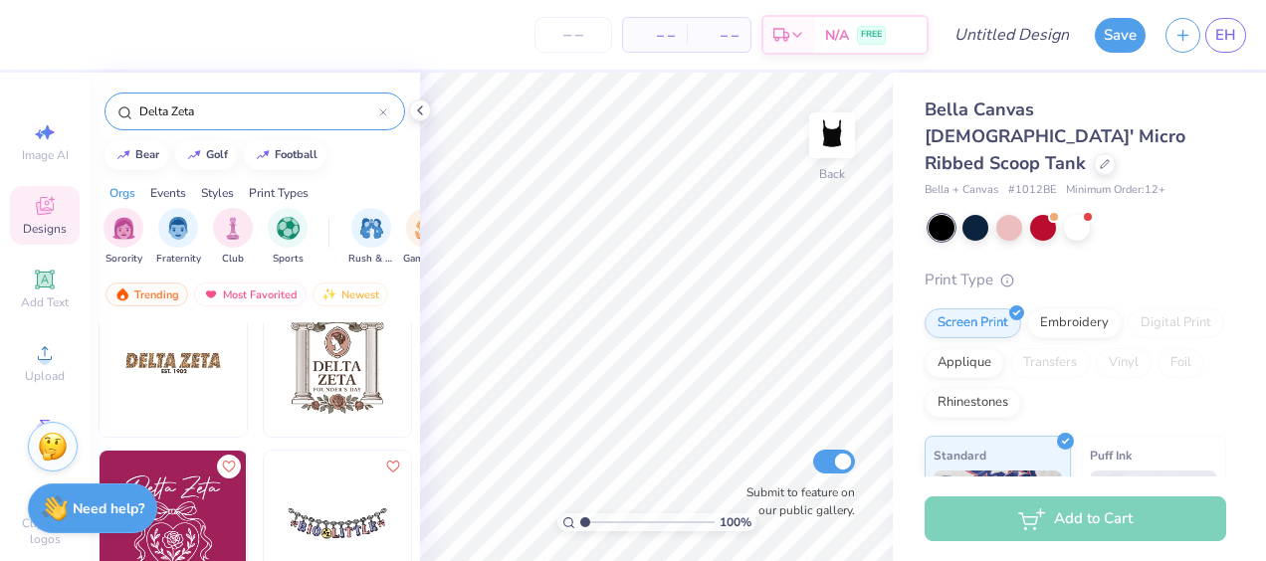
click at [171, 379] on img at bounding box center [173, 363] width 147 height 147
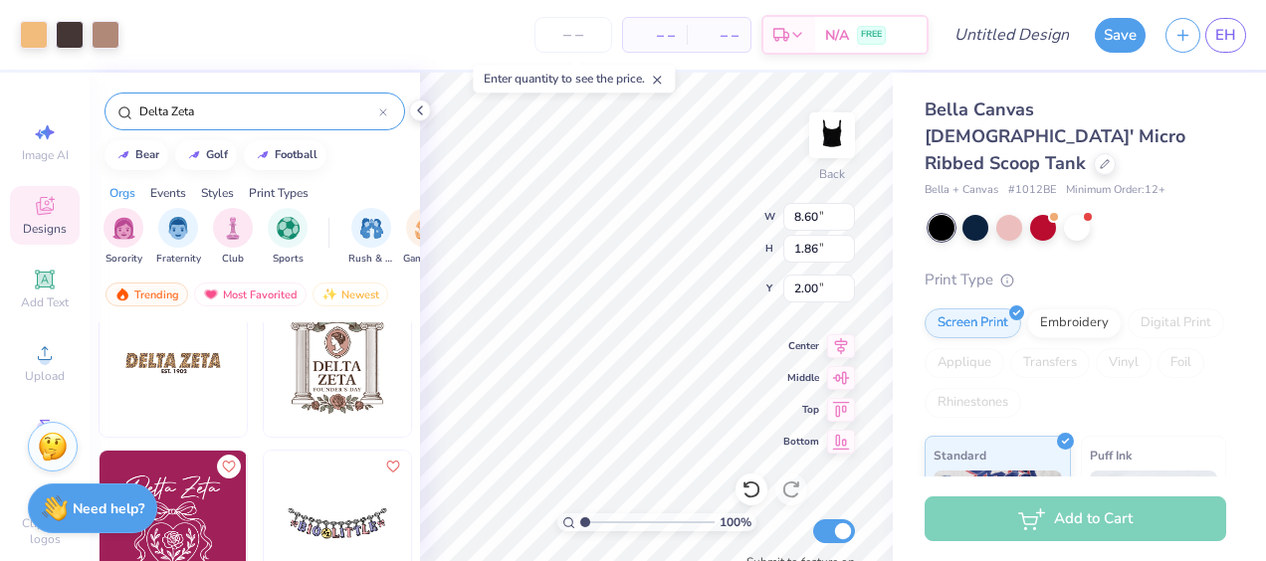
type input "7.84"
type input "1.69"
type input "2.16"
type input "1.57"
click at [573, 32] on input "number" at bounding box center [574, 35] width 78 height 36
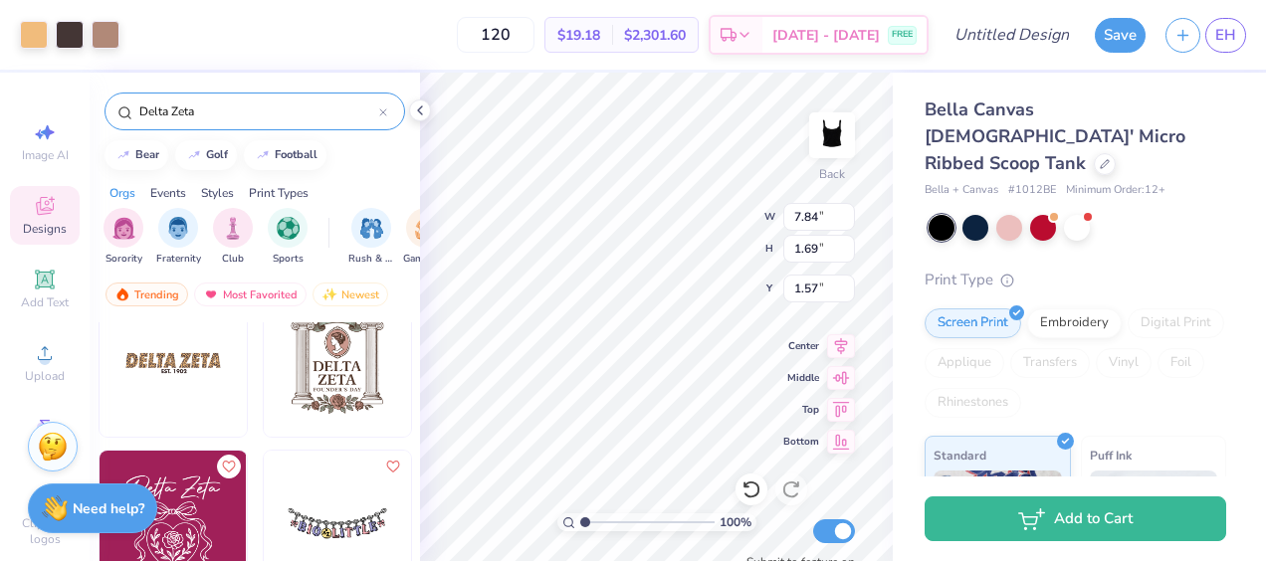
type input "120"
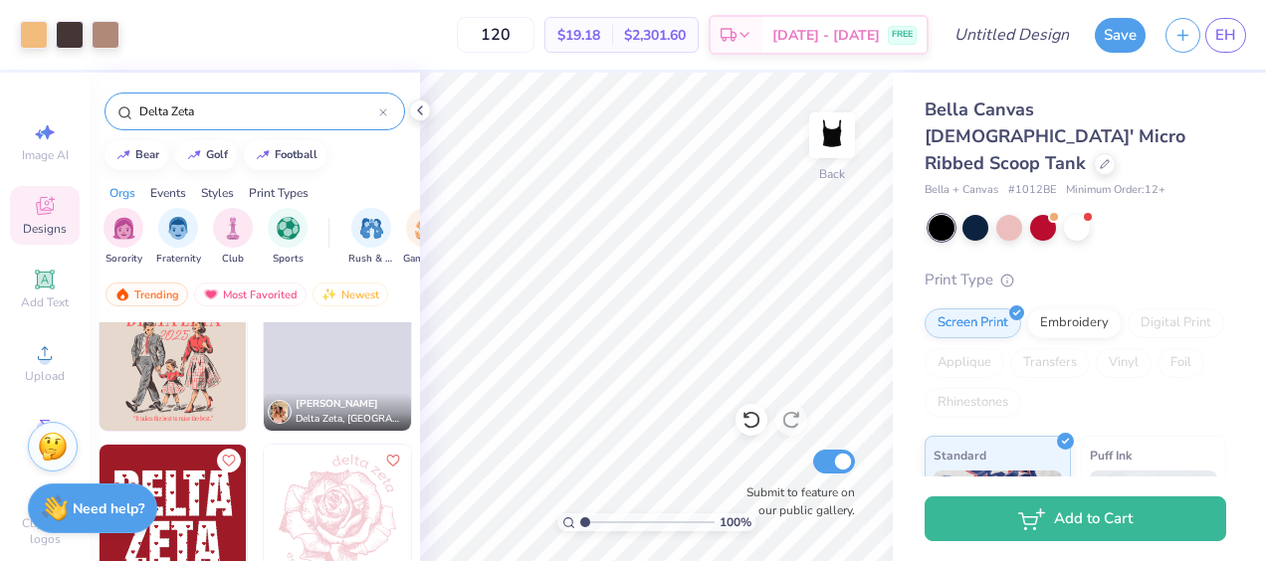
scroll to position [1655, 0]
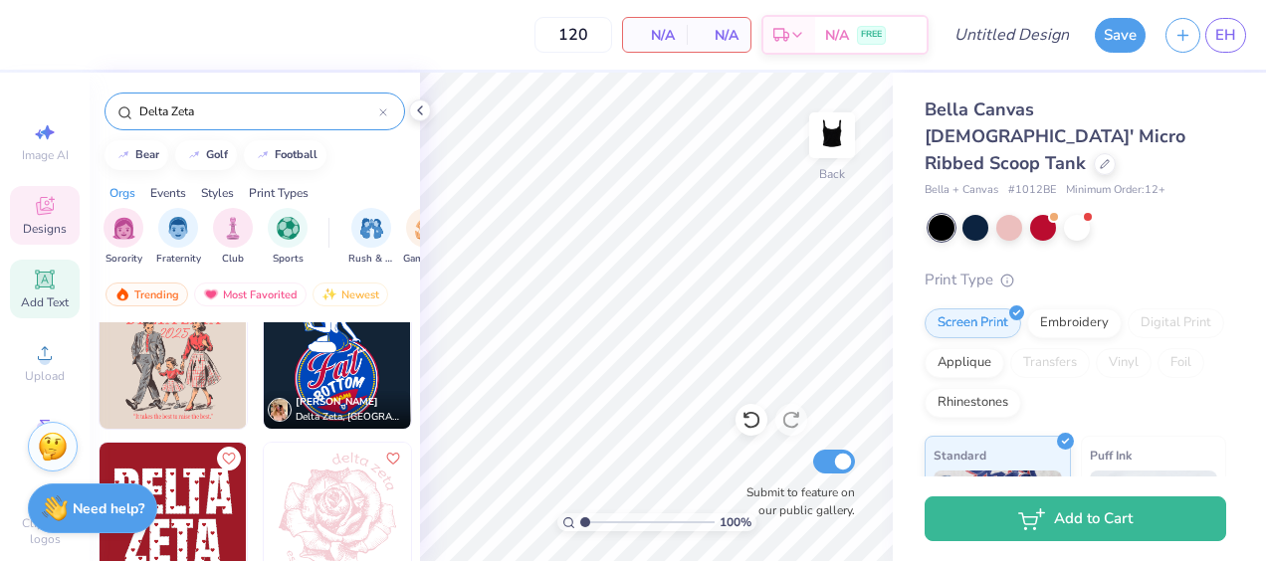
click at [10, 277] on div "Add Text" at bounding box center [45, 289] width 70 height 59
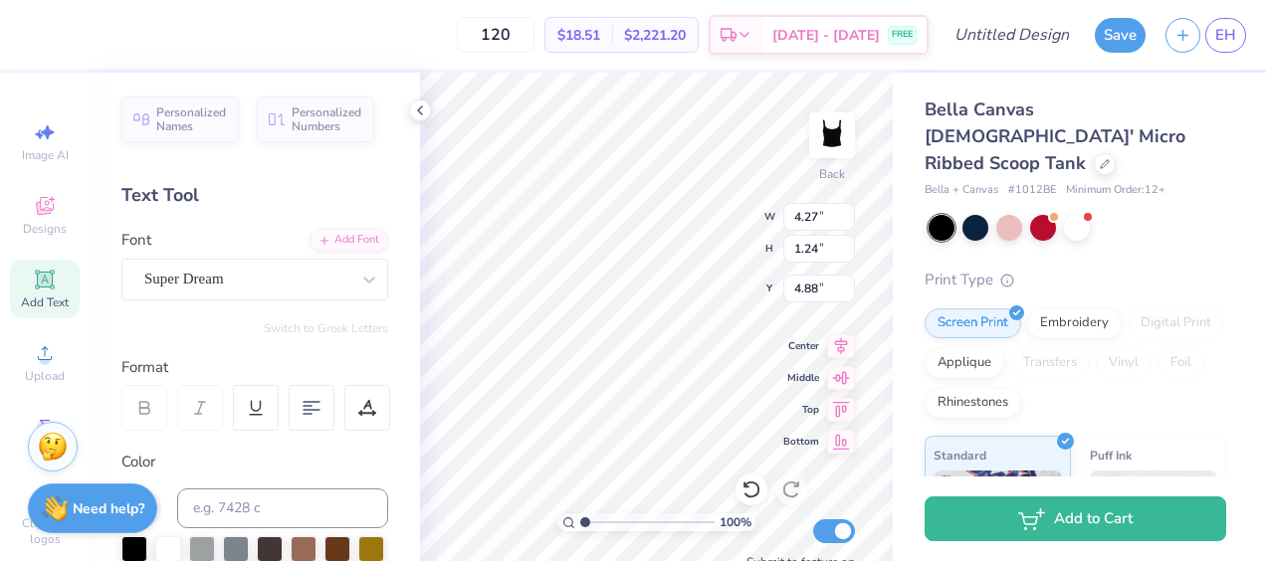
scroll to position [16, 2]
type textarea "T"
type textarea "Delta Zeta"
type input "1.04"
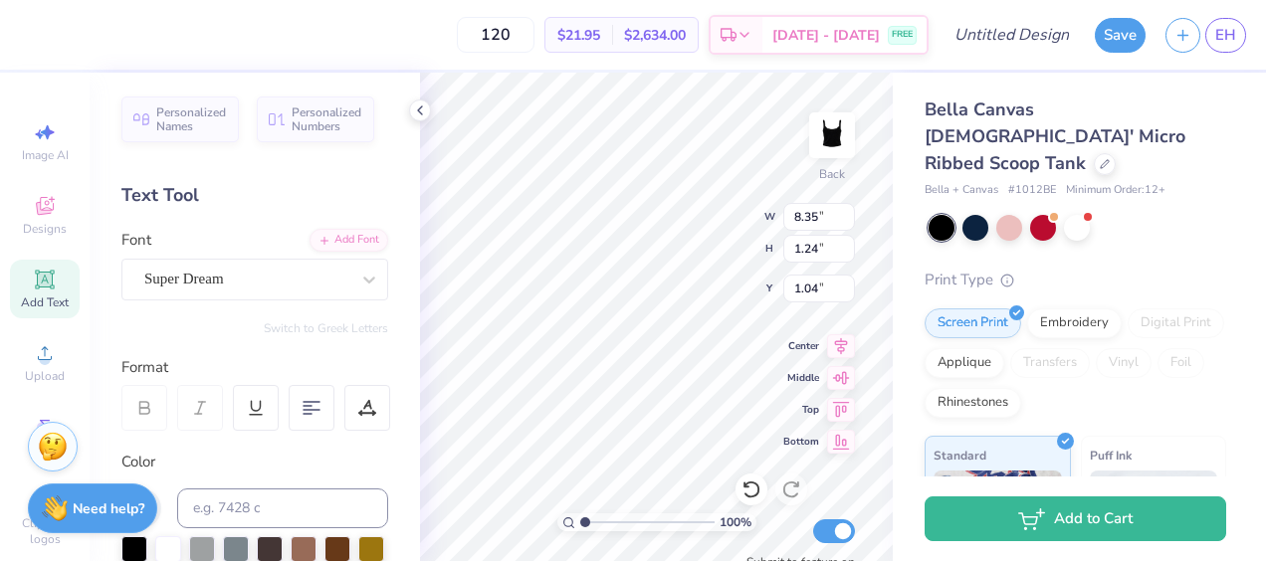
click at [402, 385] on div "Personalized Names Personalized Numbers Text Tool Add Font Font Super Dream Swi…" at bounding box center [255, 317] width 331 height 489
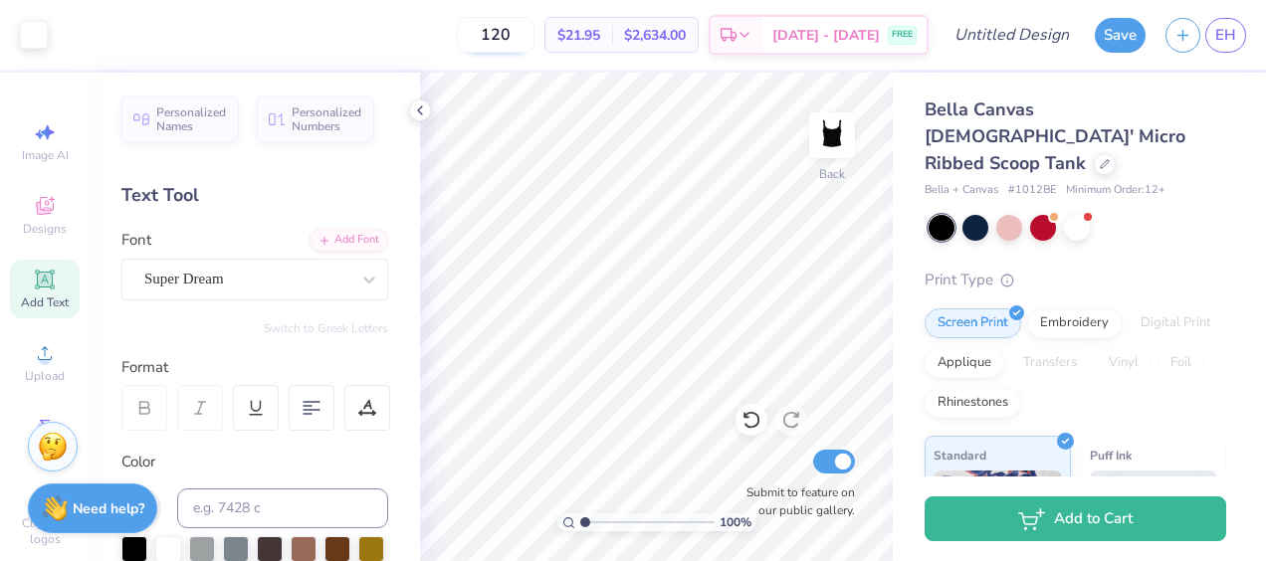
click at [534, 26] on input "120" at bounding box center [496, 35] width 78 height 36
type input "1"
type input "7"
